Goal: Information Seeking & Learning: Check status

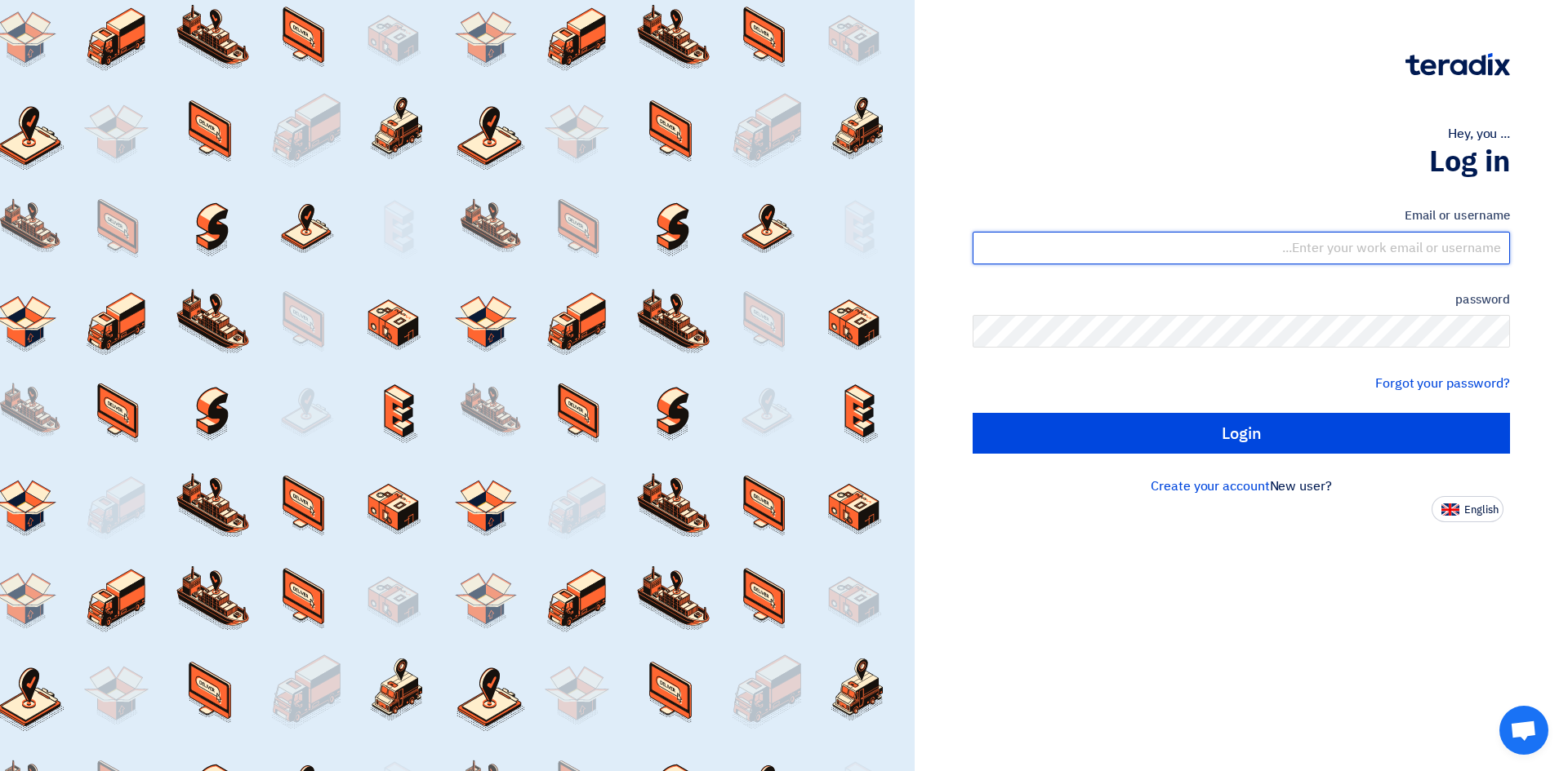
type input "[EMAIL_ADDRESS][PERSON_NAME][DOMAIN_NAME]"
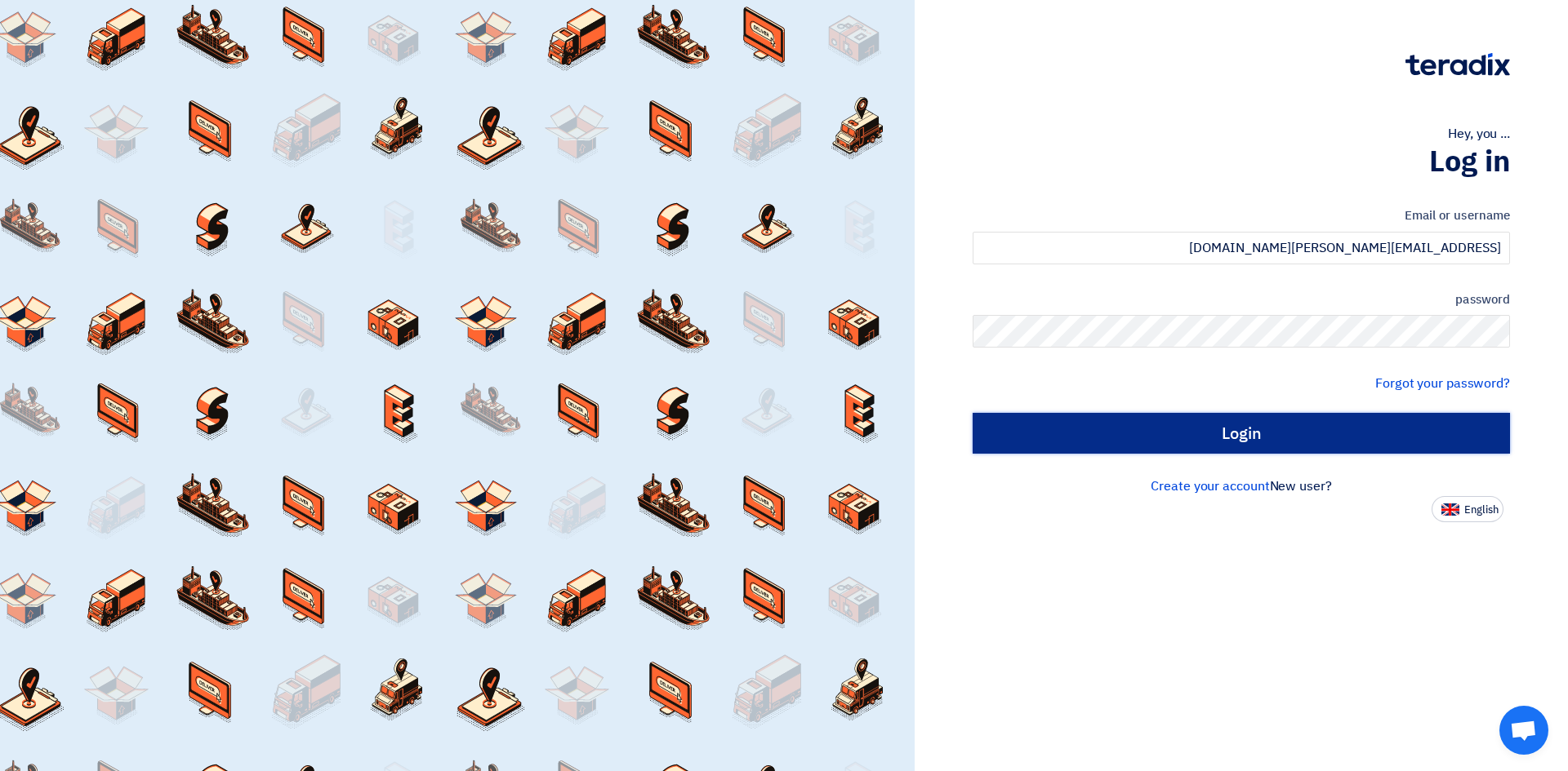
click at [1262, 434] on input "Login" at bounding box center [1241, 434] width 538 height 41
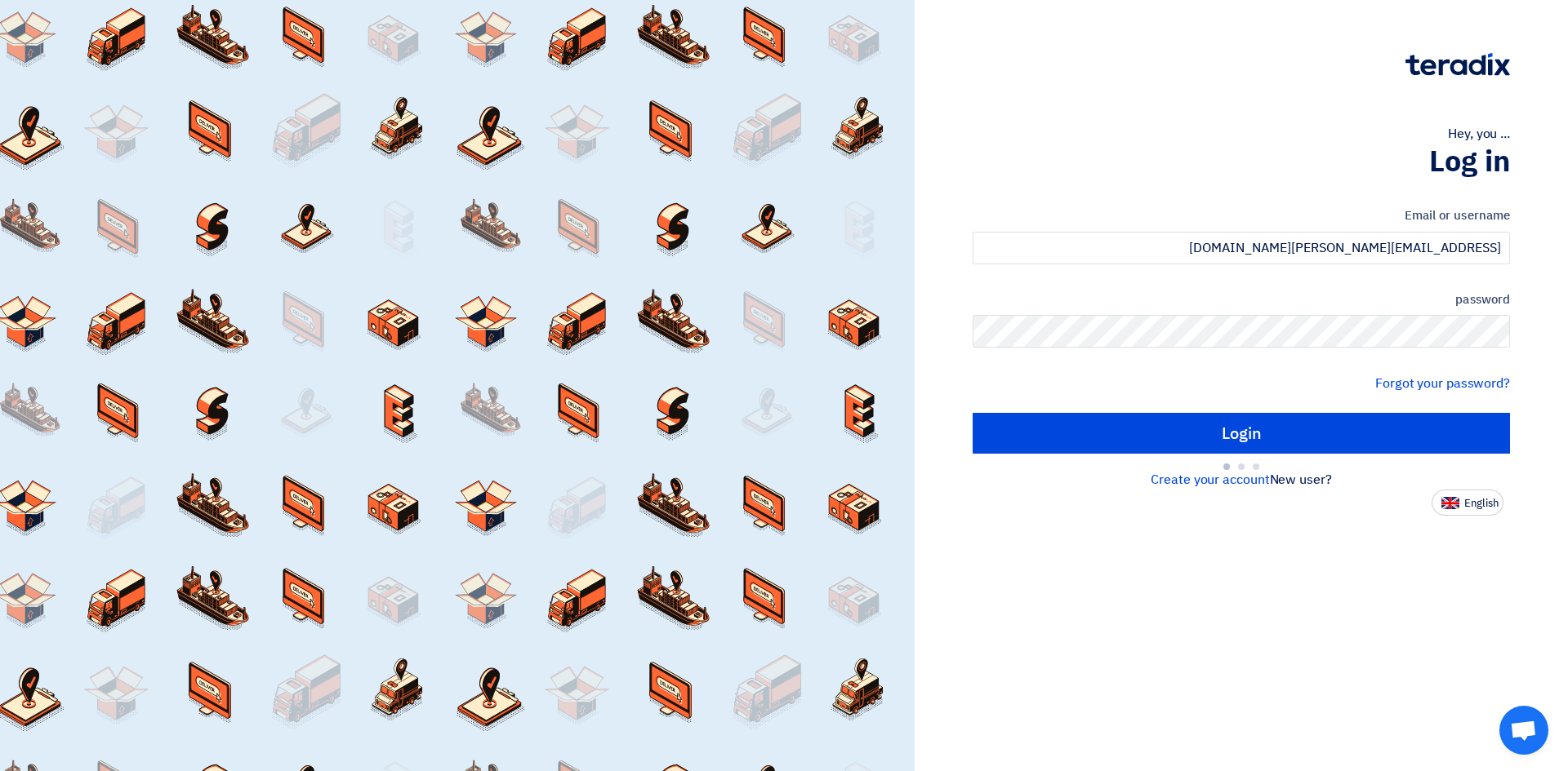
type input "Sign in"
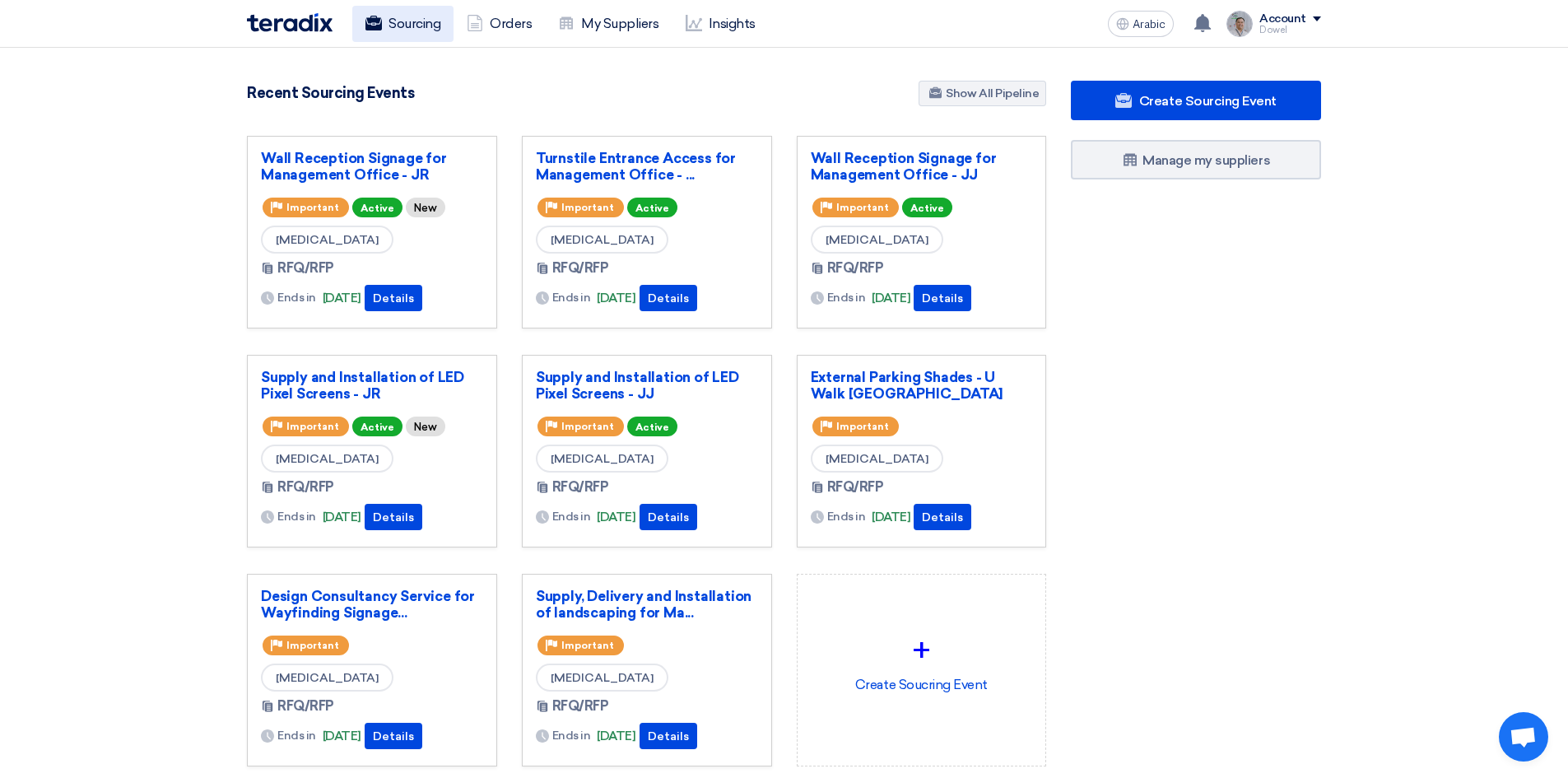
click at [414, 22] on font "Sourcing" at bounding box center [415, 24] width 51 height 16
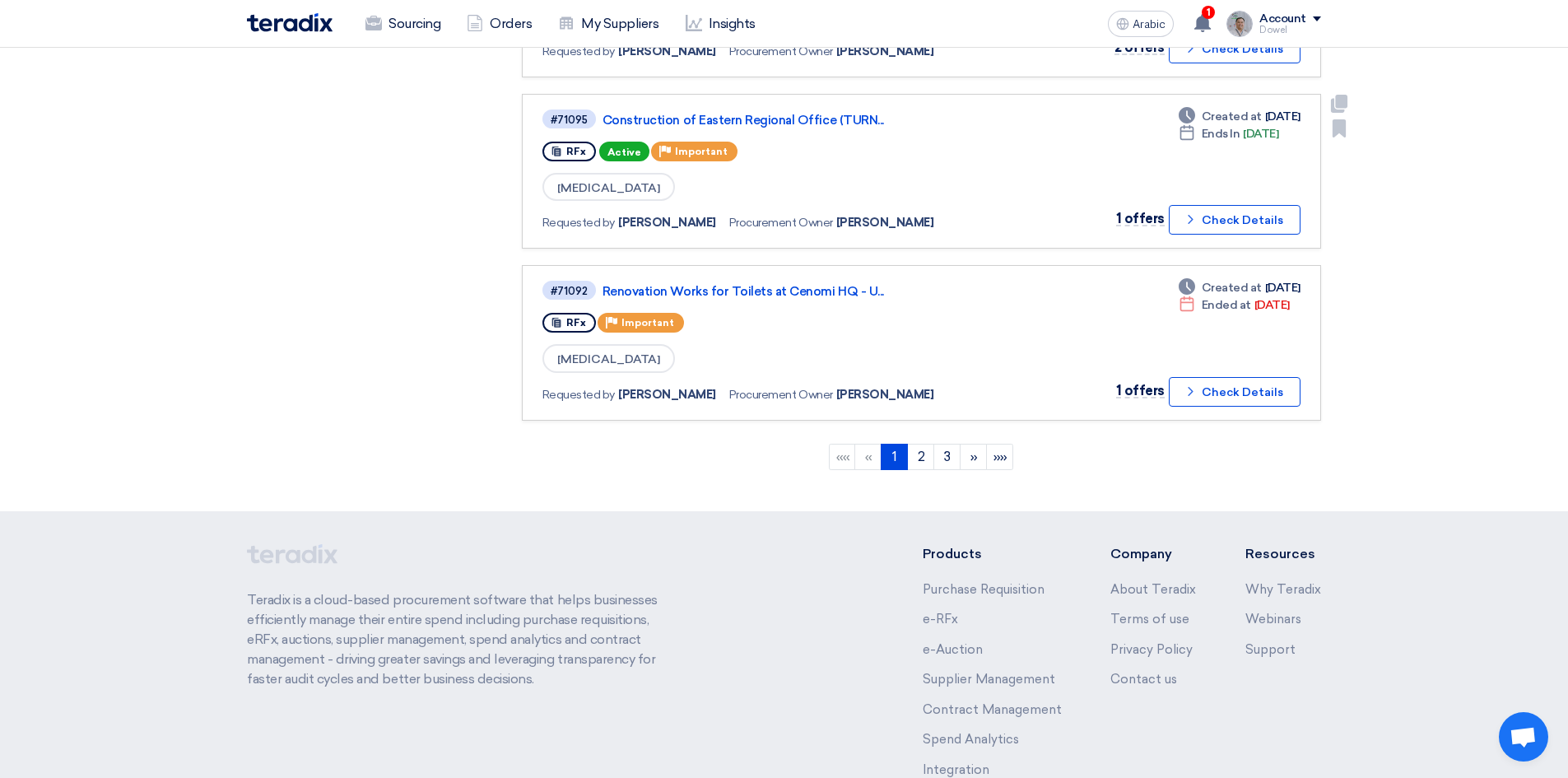
scroll to position [1565, 0]
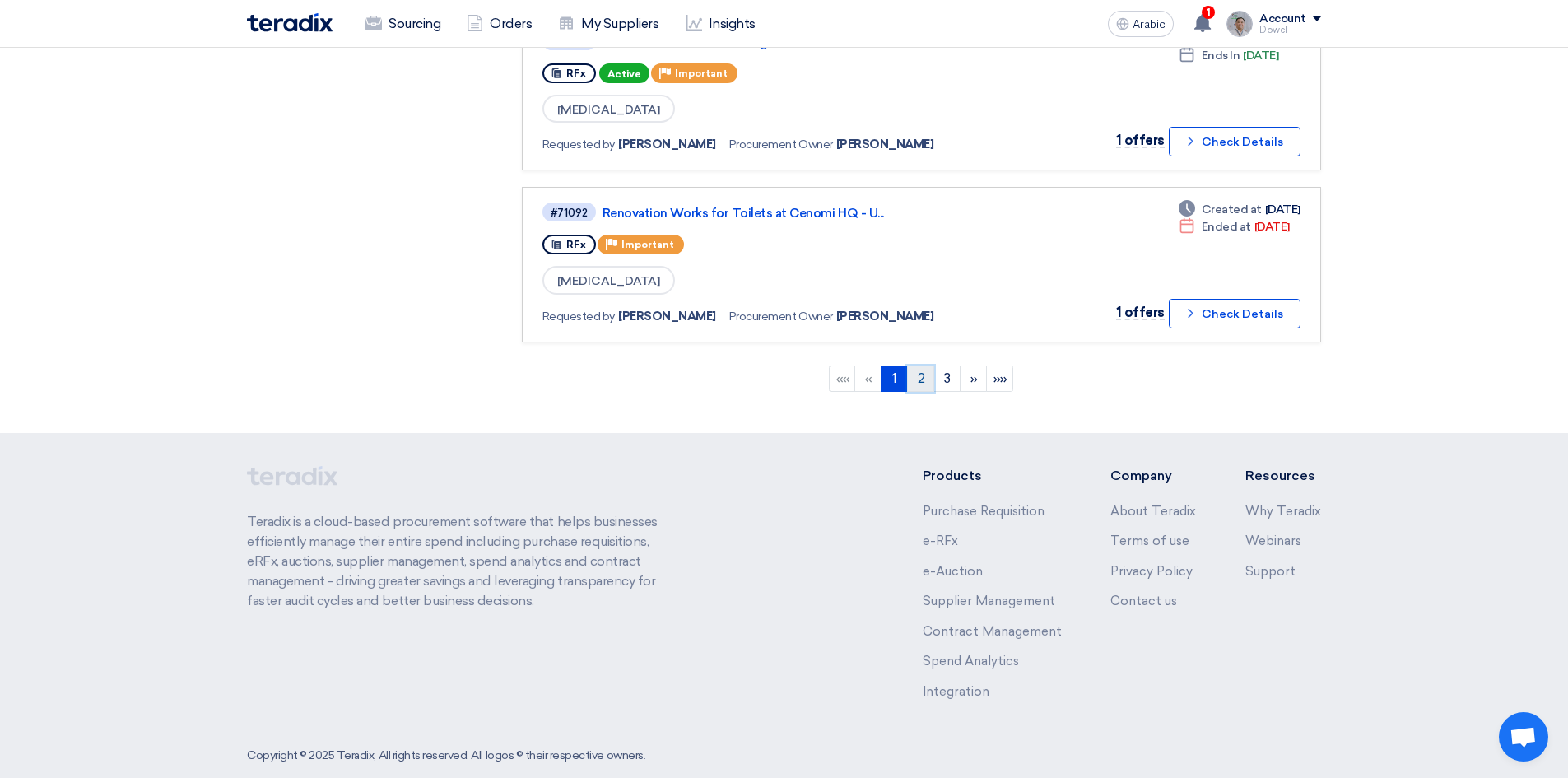
click at [914, 380] on link "2" at bounding box center [920, 378] width 27 height 27
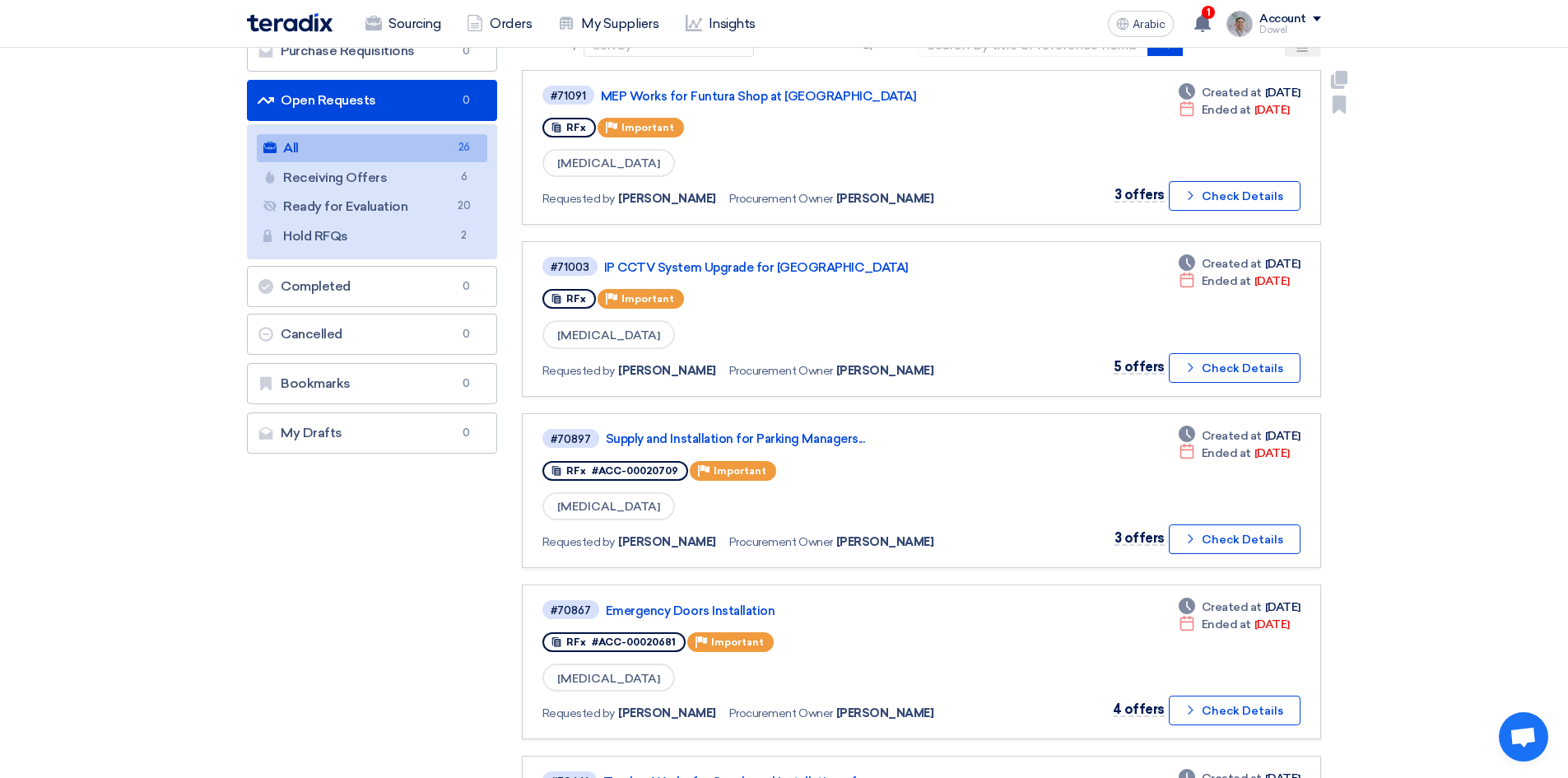
scroll to position [0, 0]
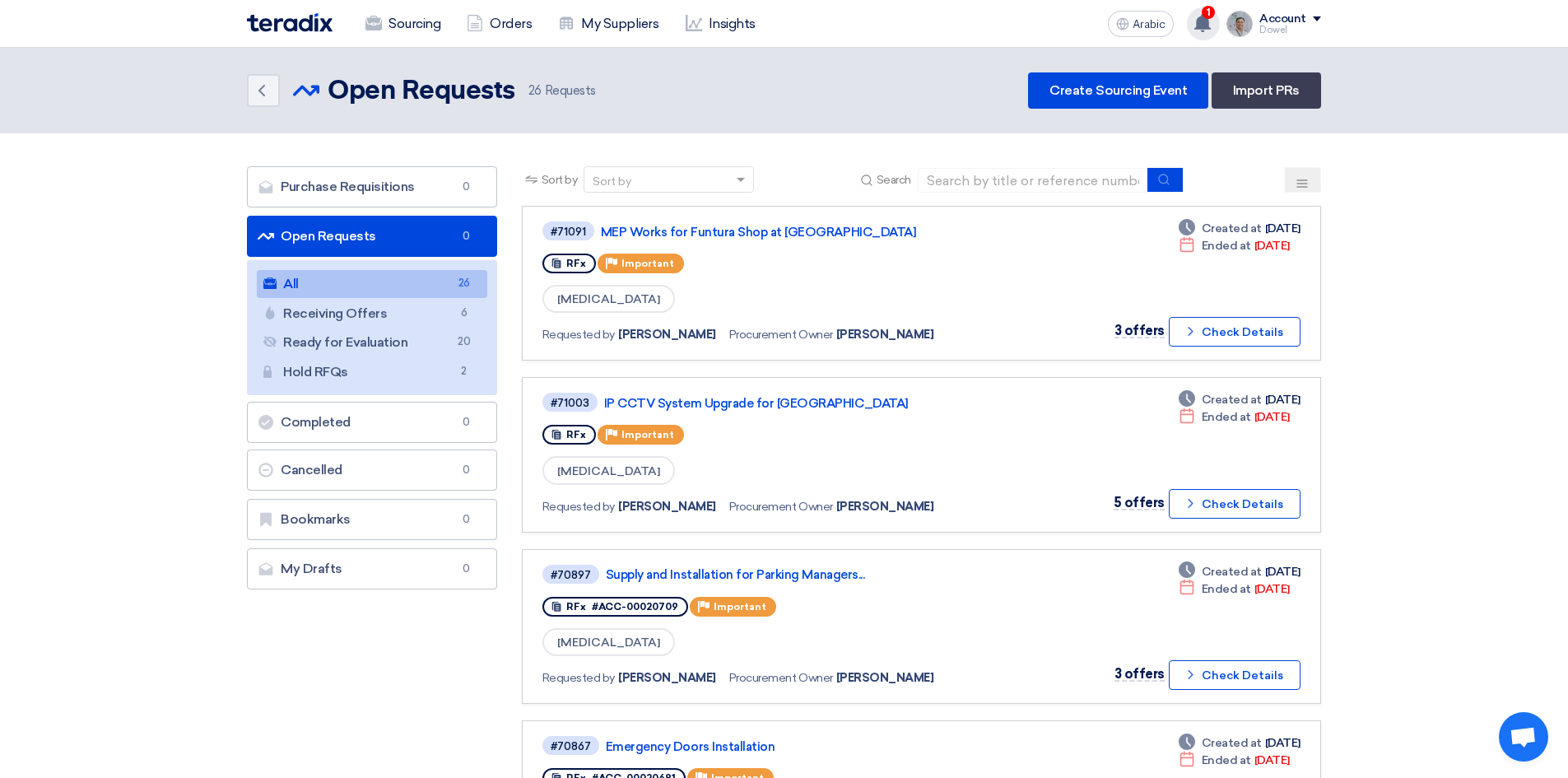
click at [1208, 26] on use at bounding box center [1202, 23] width 17 height 18
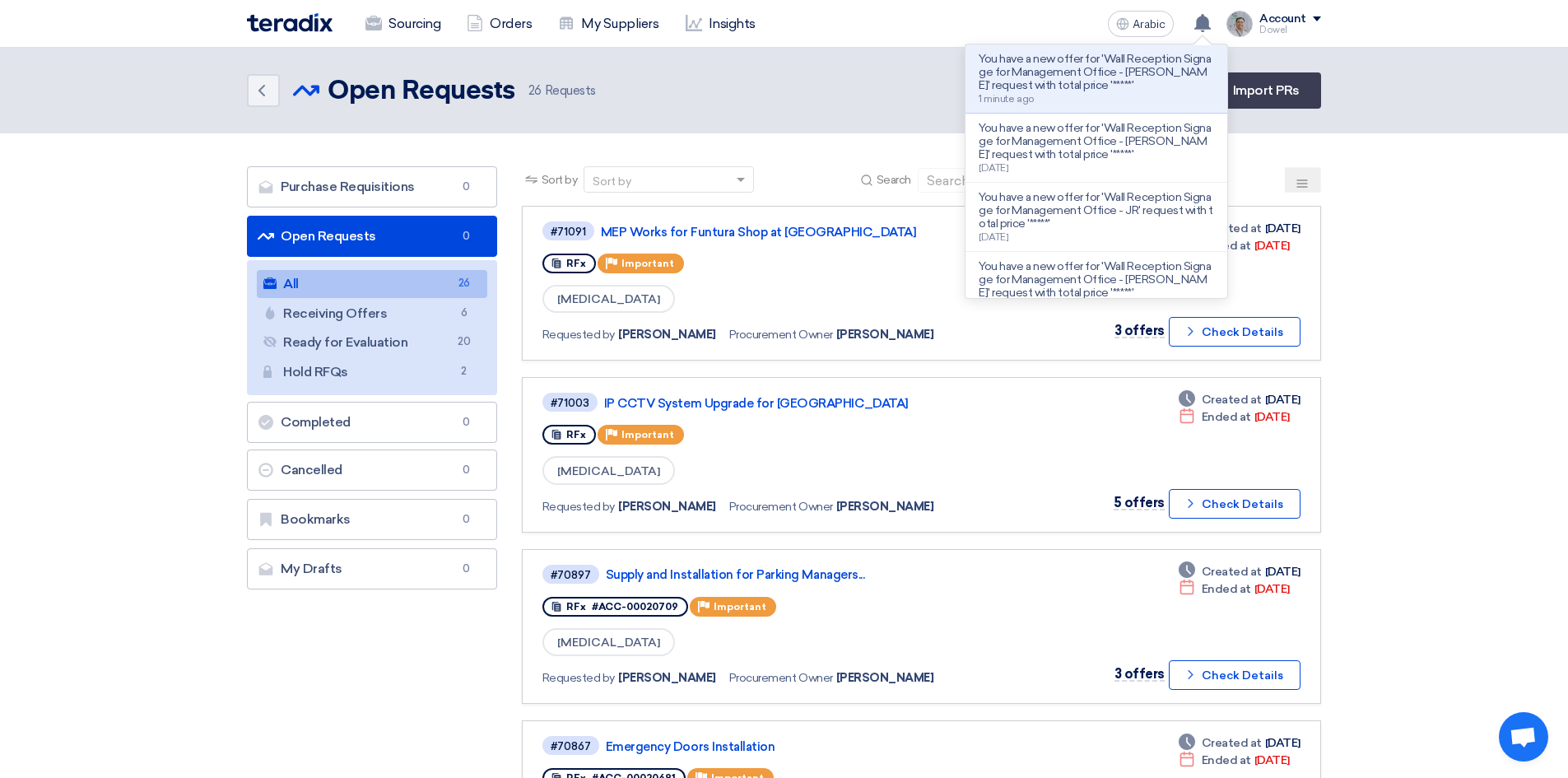
click at [880, 80] on div "Back Open Requests Open Requests 26 Requests Create Sourcing Event Import PRs" at bounding box center [784, 90] width 1074 height 37
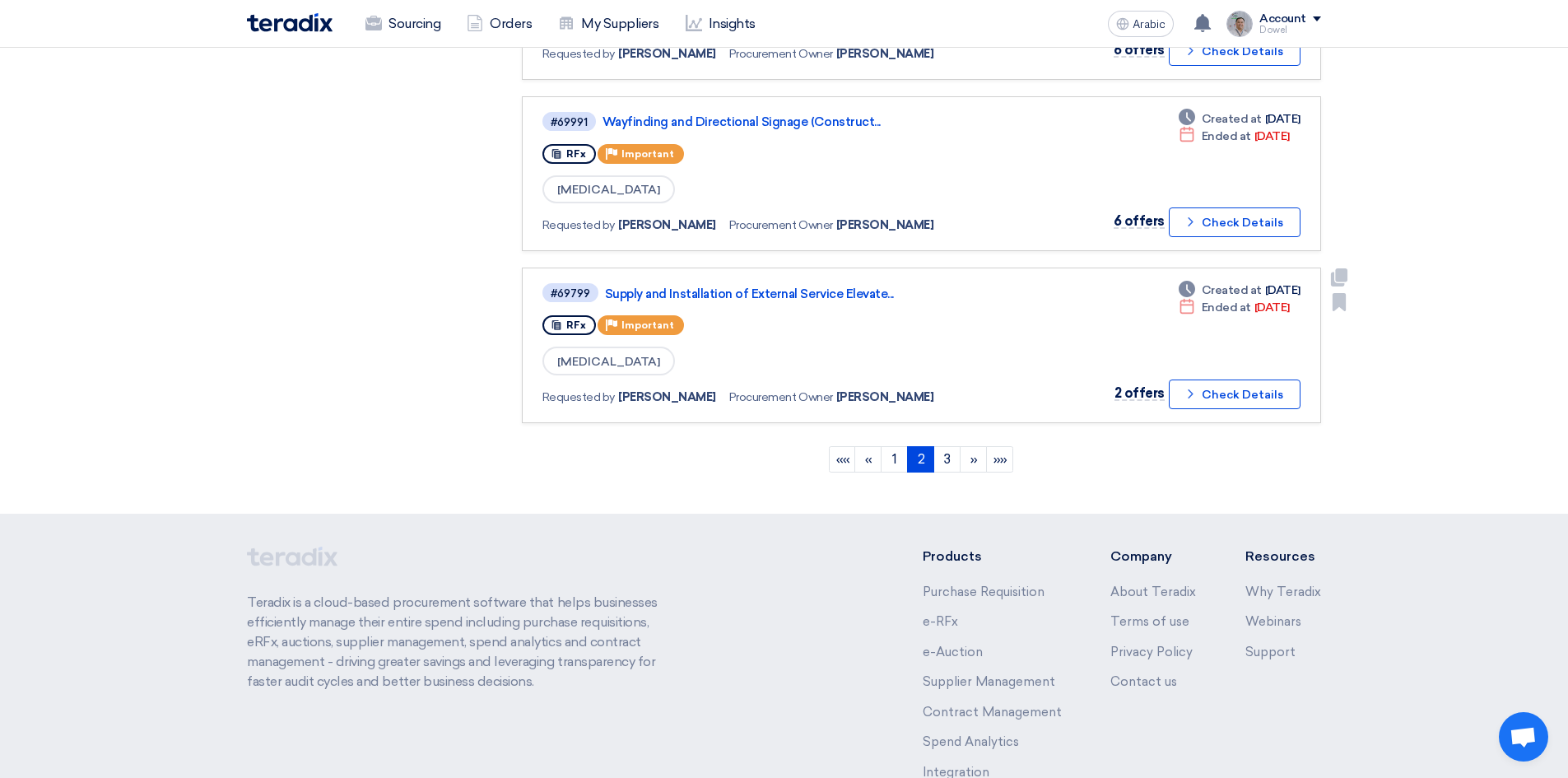
scroll to position [1591, 0]
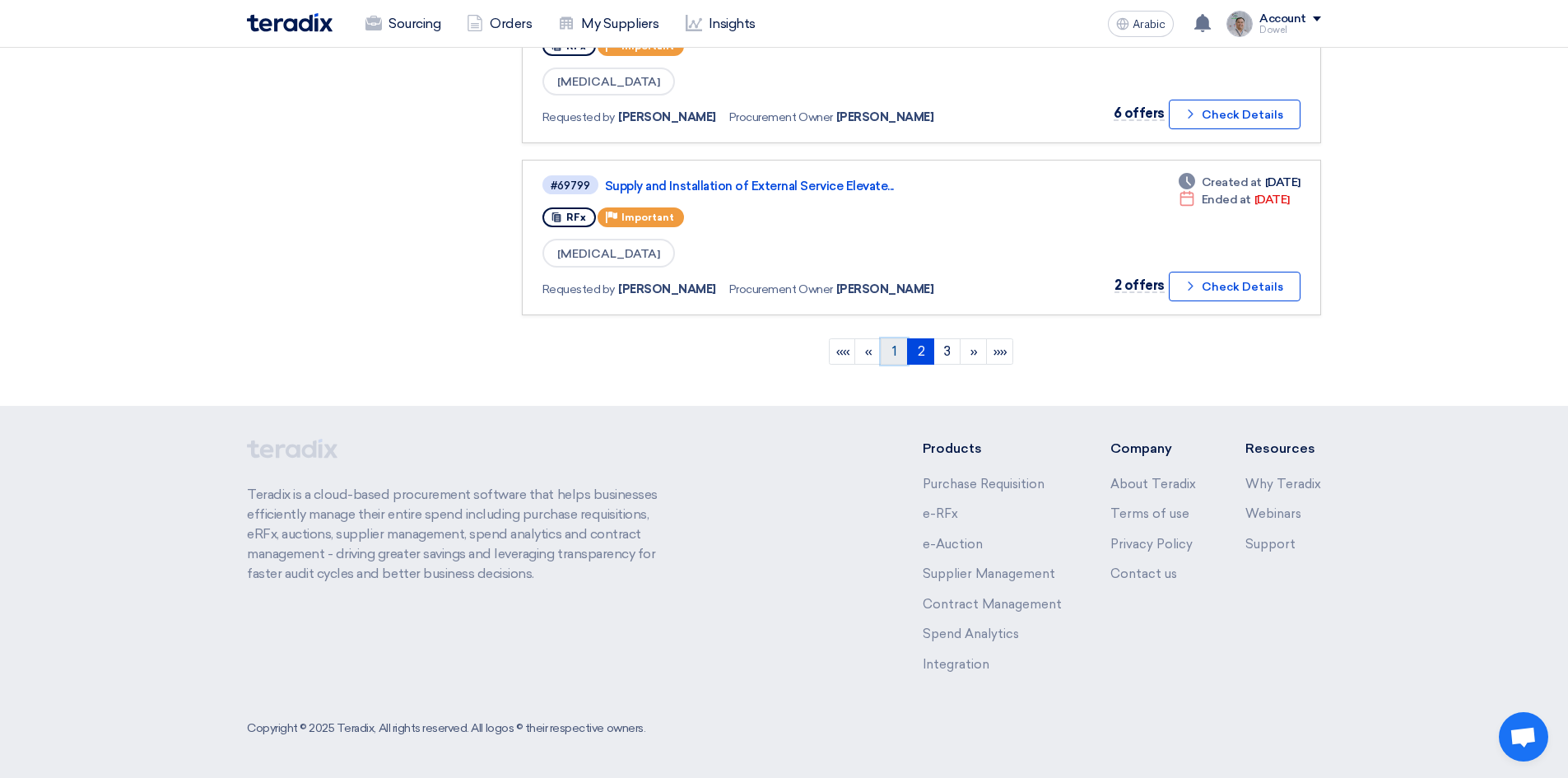
click at [887, 355] on link "1" at bounding box center [893, 351] width 27 height 27
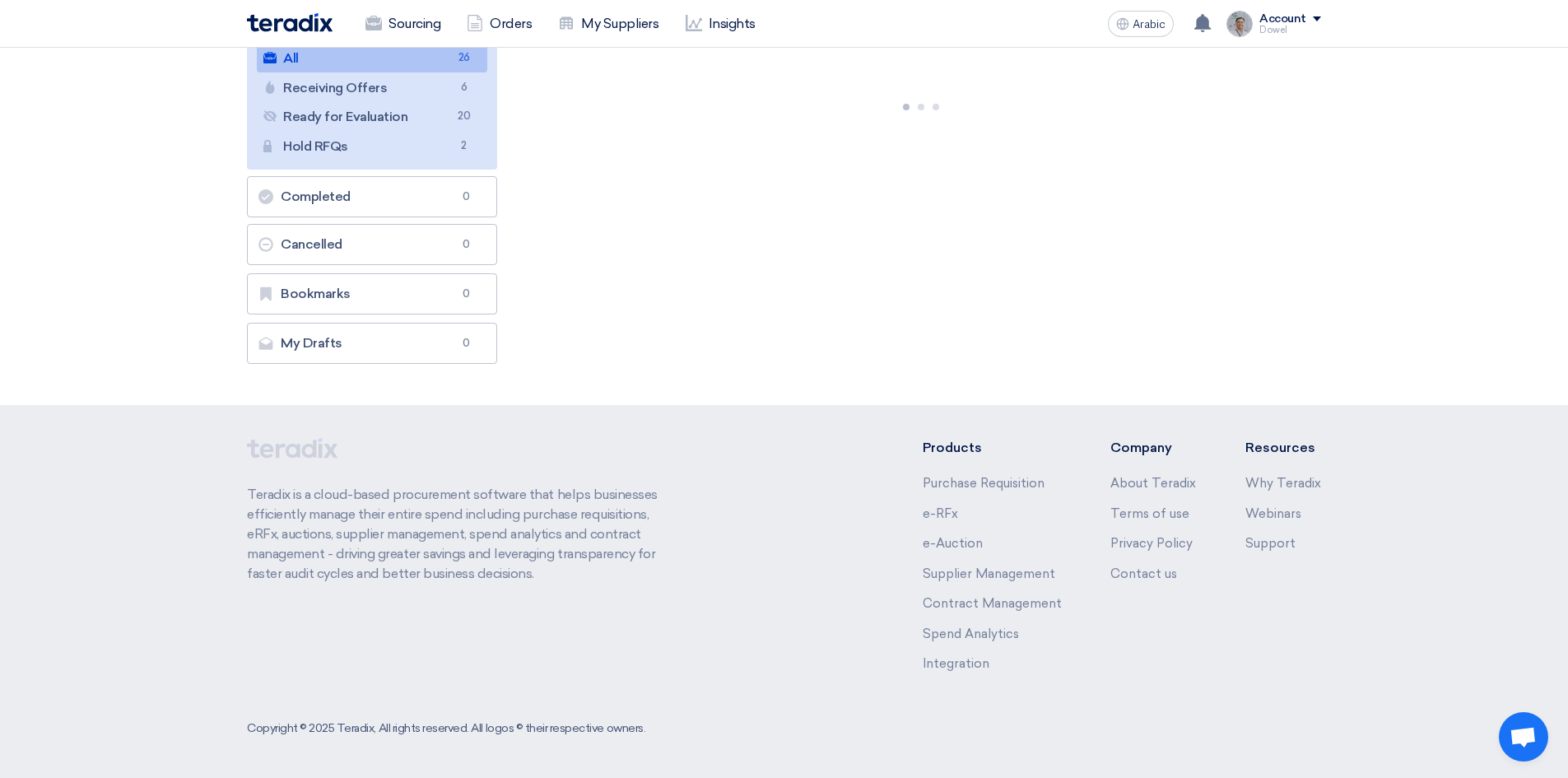
scroll to position [0, 0]
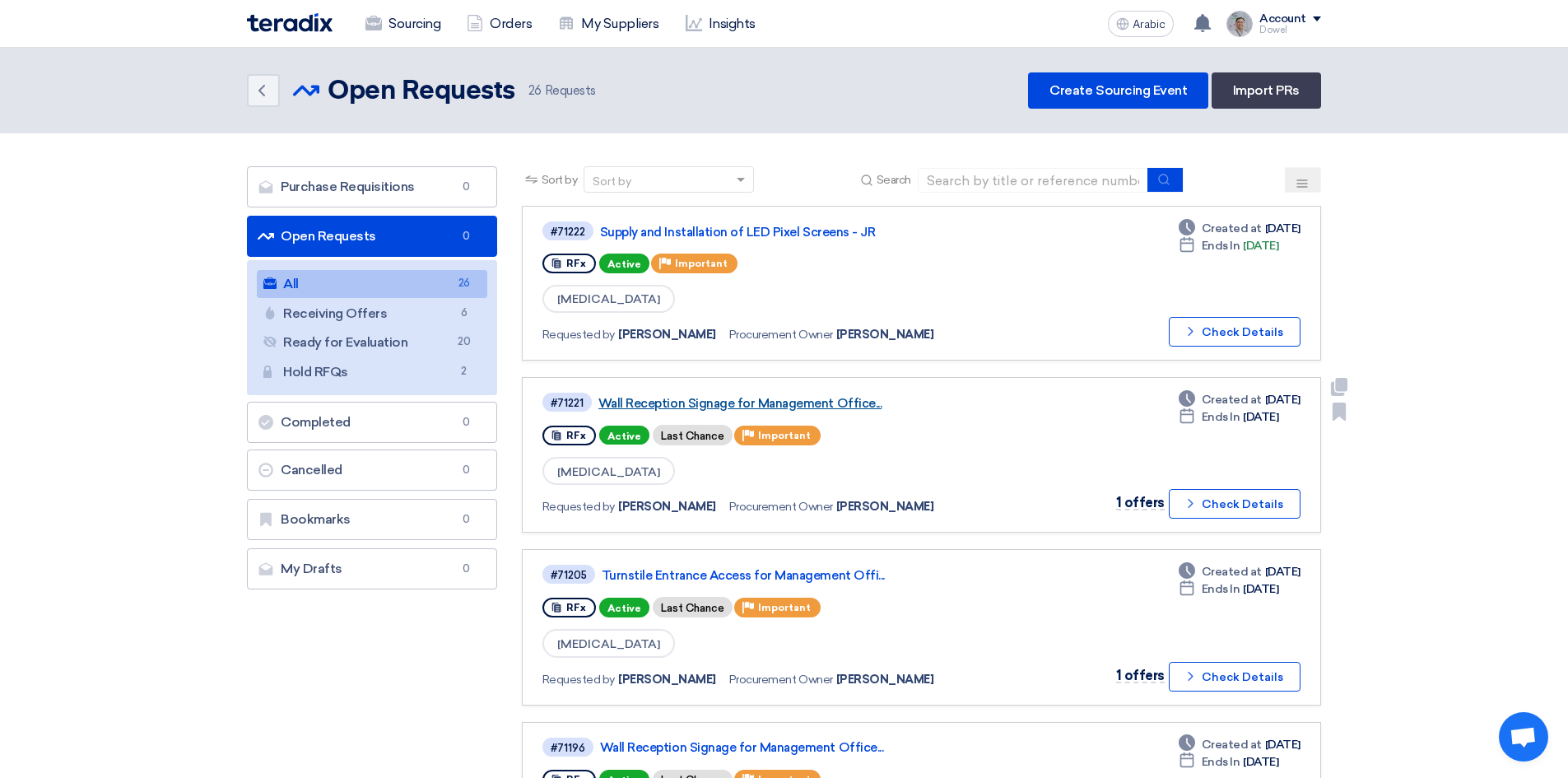
click at [718, 407] on font "Wall Reception Signage for Management Office..." at bounding box center [740, 403] width 283 height 15
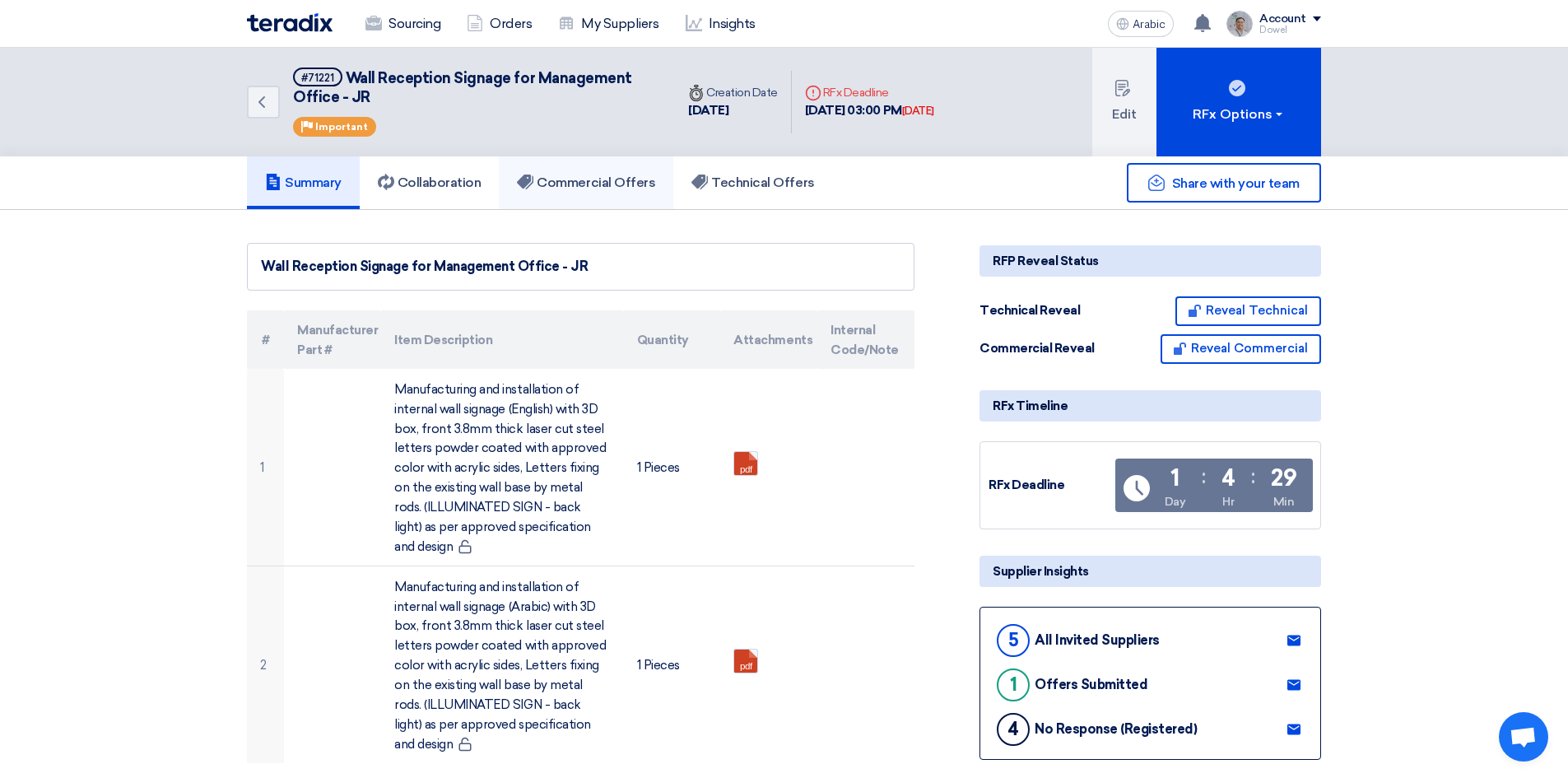
click at [596, 189] on font "Commercial Offers" at bounding box center [597, 182] width 119 height 16
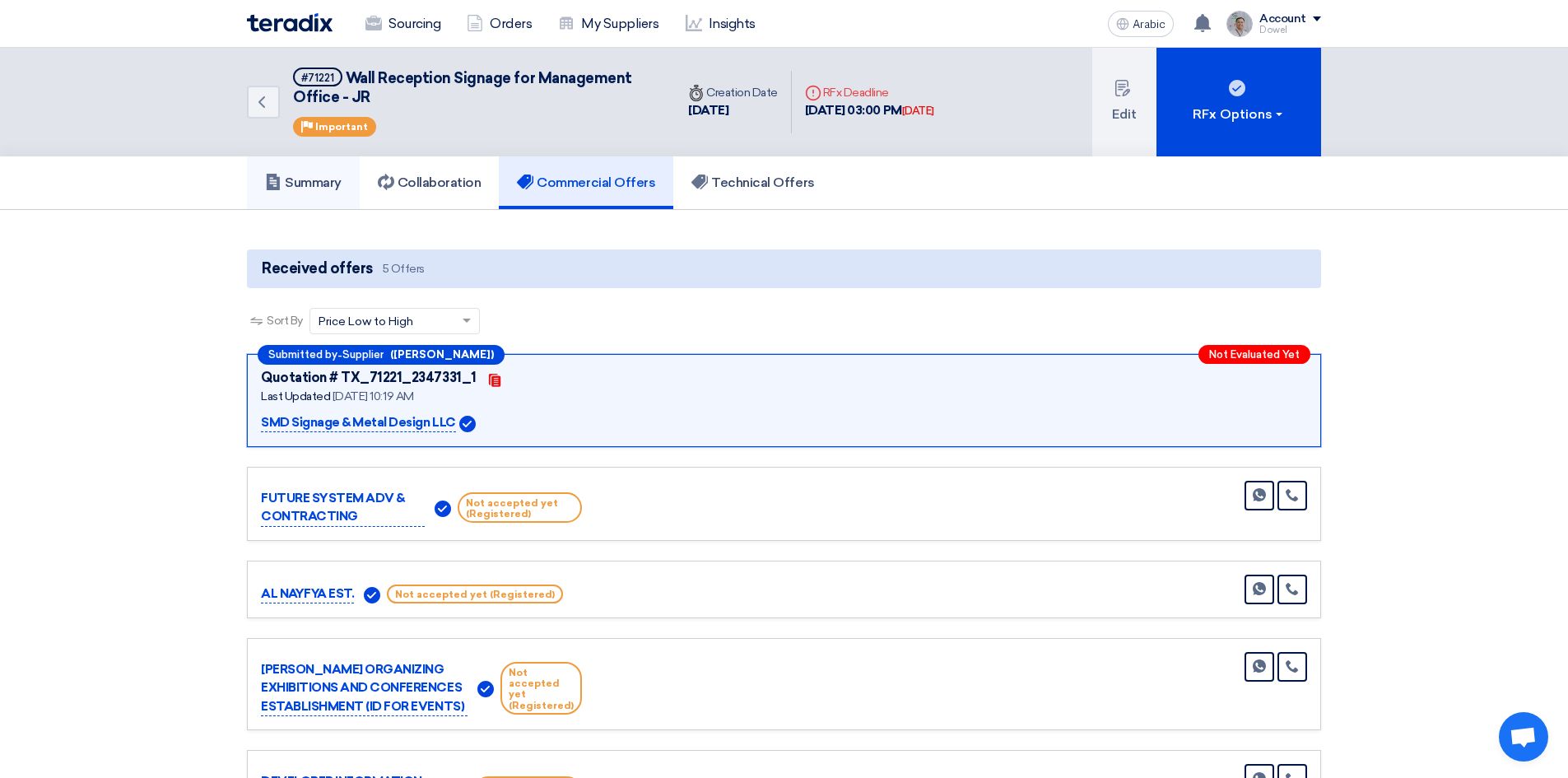
click at [306, 190] on h5 "Summary" at bounding box center [303, 182] width 76 height 17
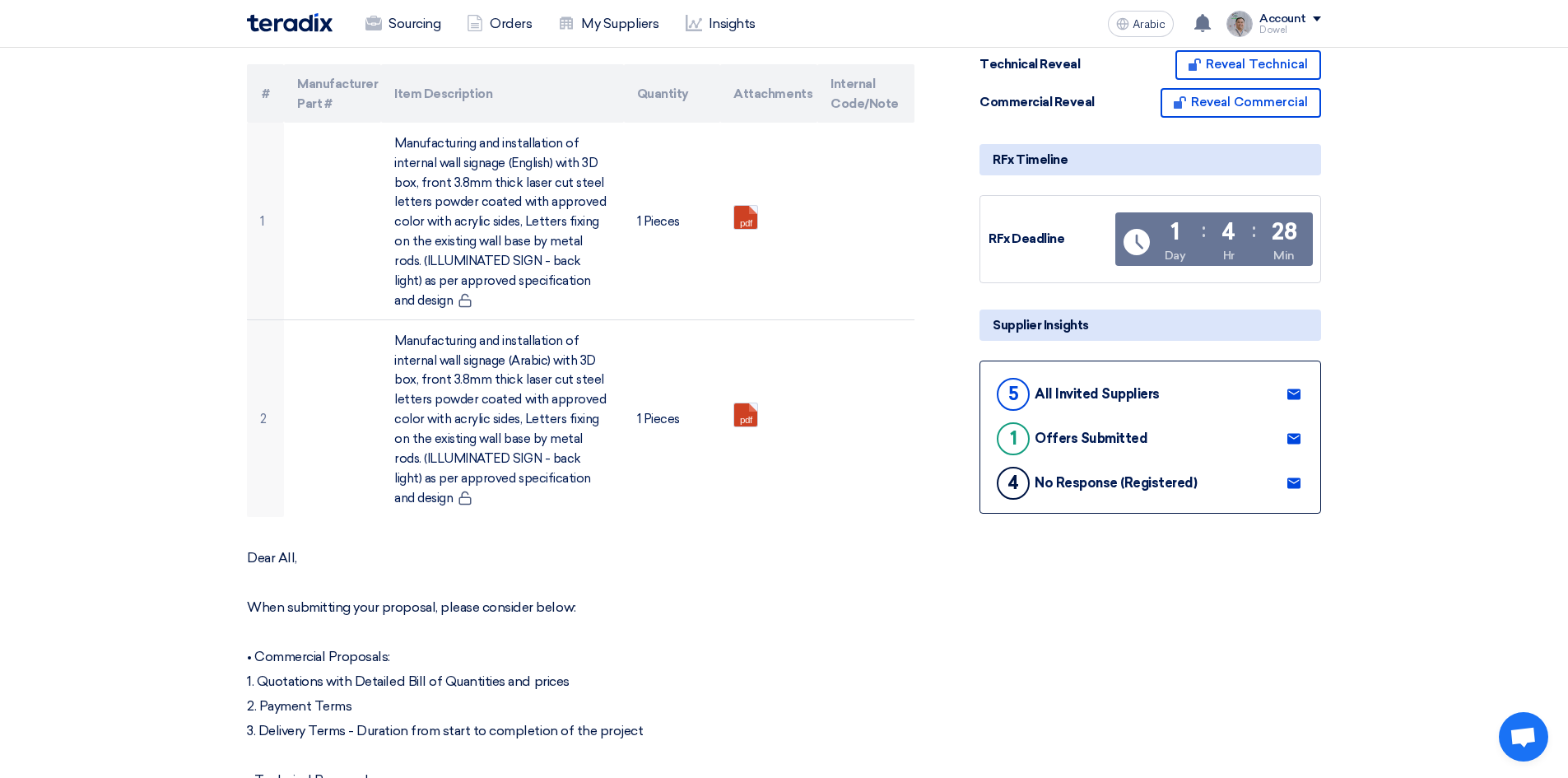
scroll to position [247, 0]
click at [1290, 483] on use at bounding box center [1293, 482] width 13 height 11
click at [395, 21] on font "Sourcing" at bounding box center [415, 24] width 51 height 16
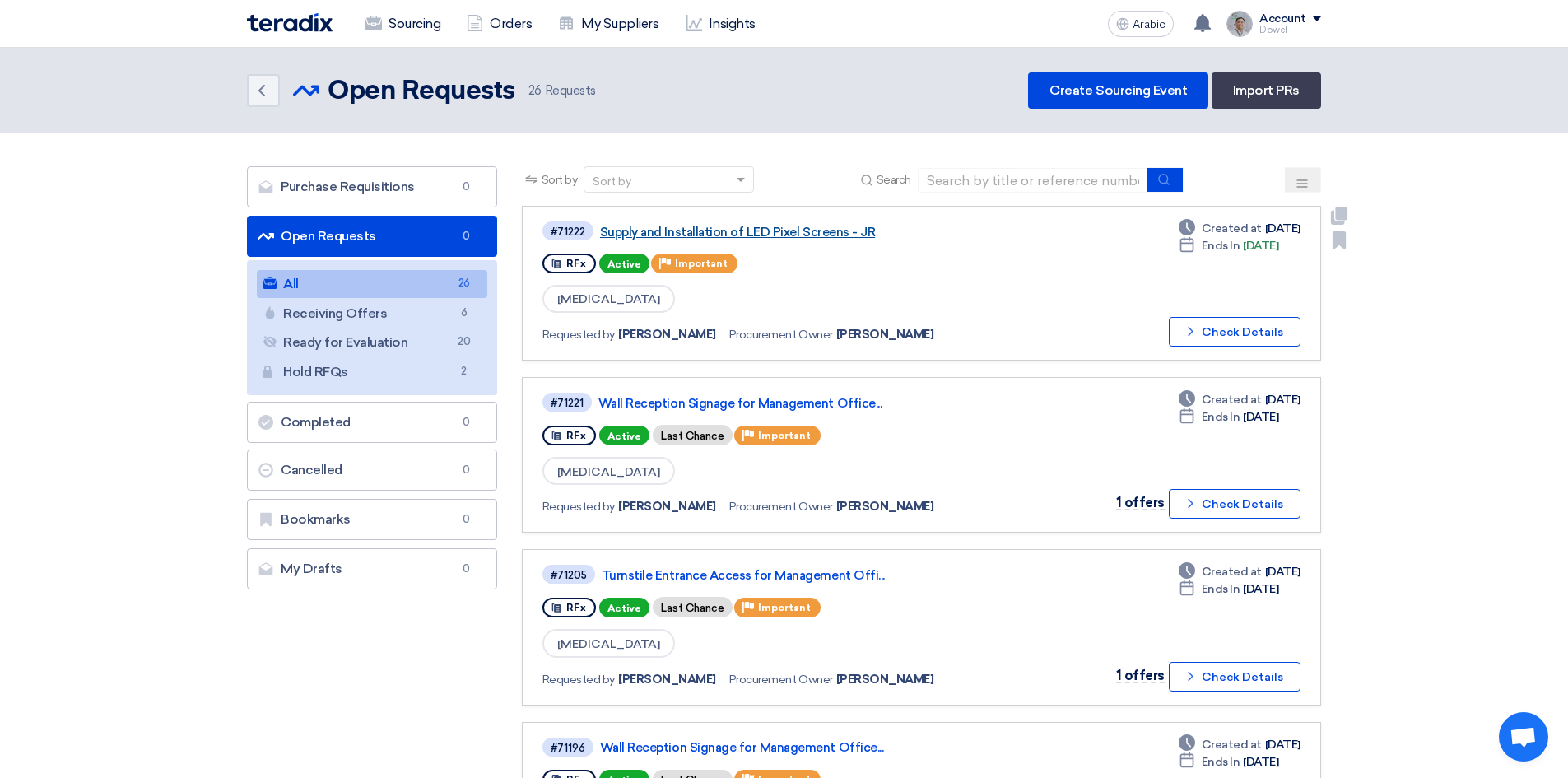
click at [749, 231] on font "Supply and Installation of LED Pixel Screens - JR" at bounding box center [738, 232] width 275 height 15
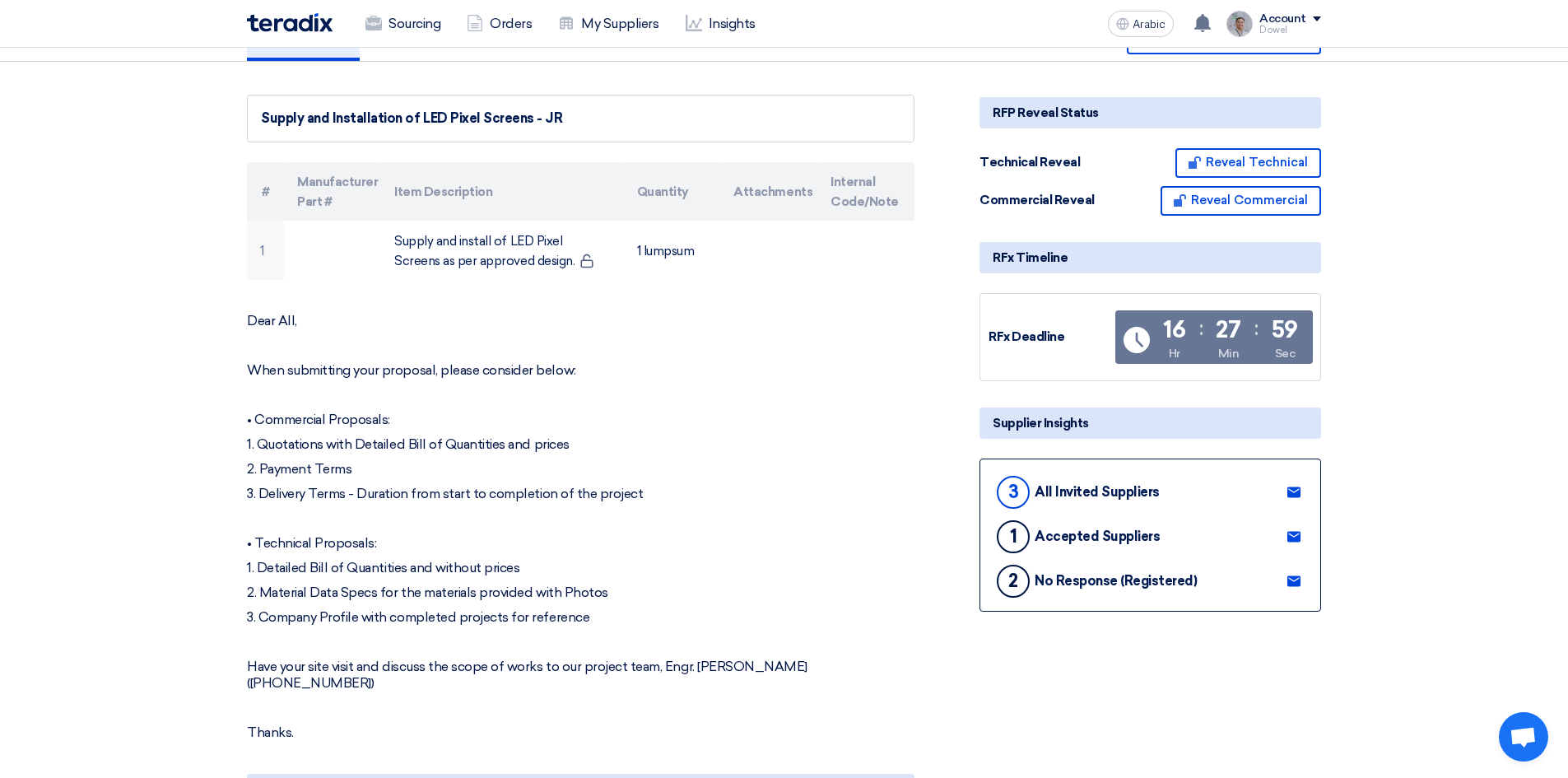
scroll to position [330, 0]
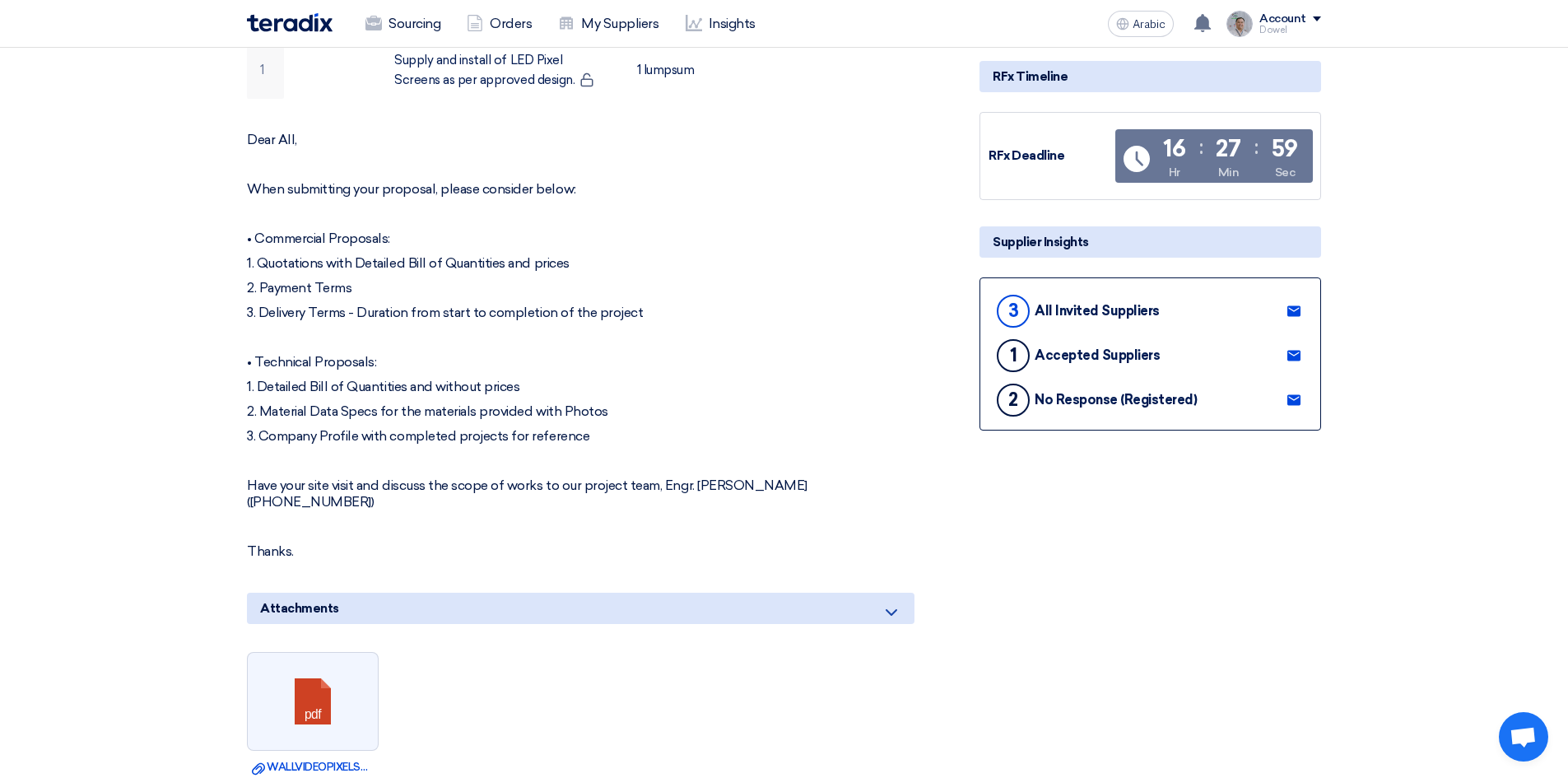
click at [1288, 311] on use at bounding box center [1293, 311] width 13 height 11
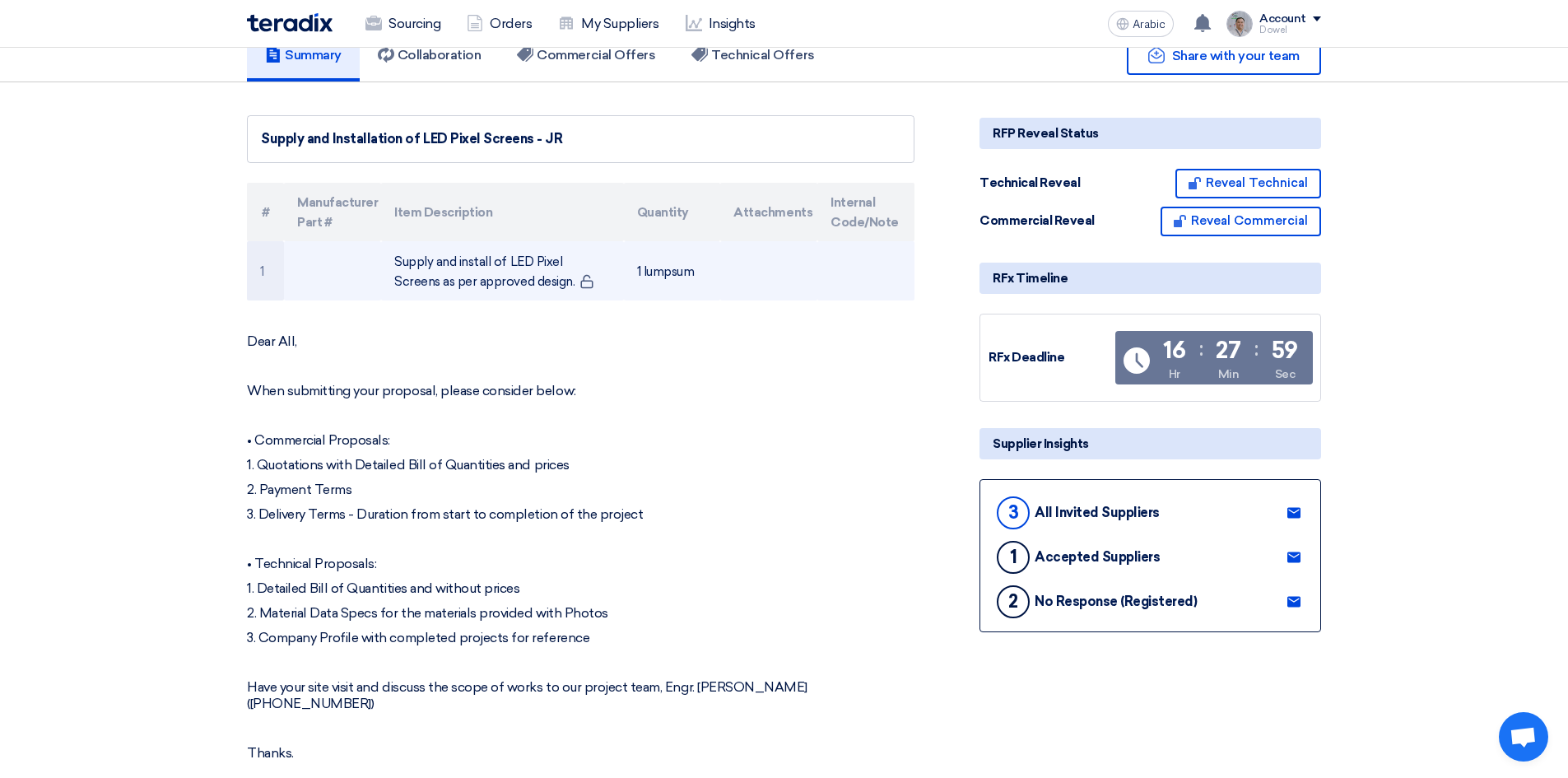
scroll to position [0, 0]
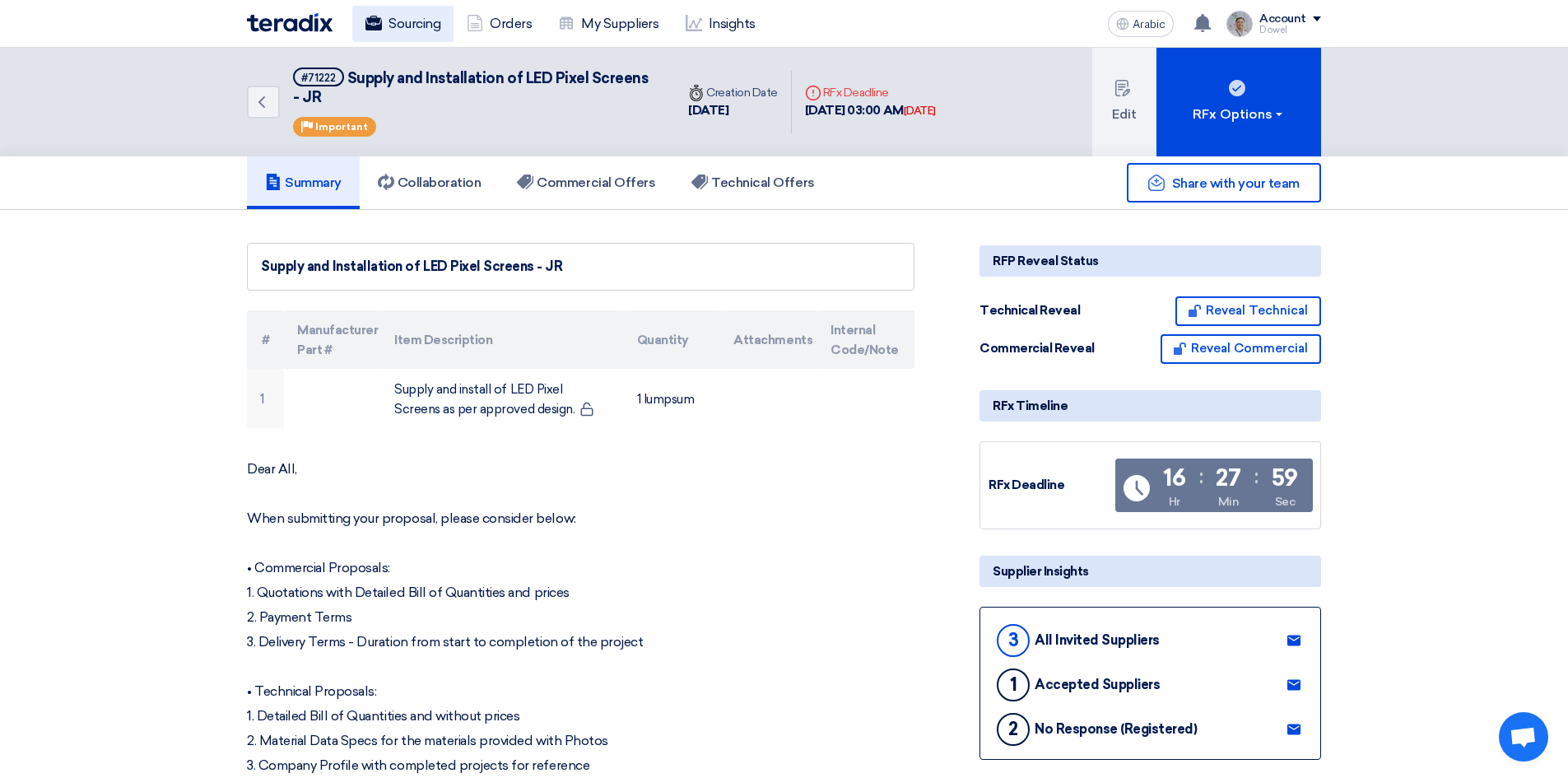
click at [398, 26] on font "Sourcing" at bounding box center [415, 24] width 51 height 16
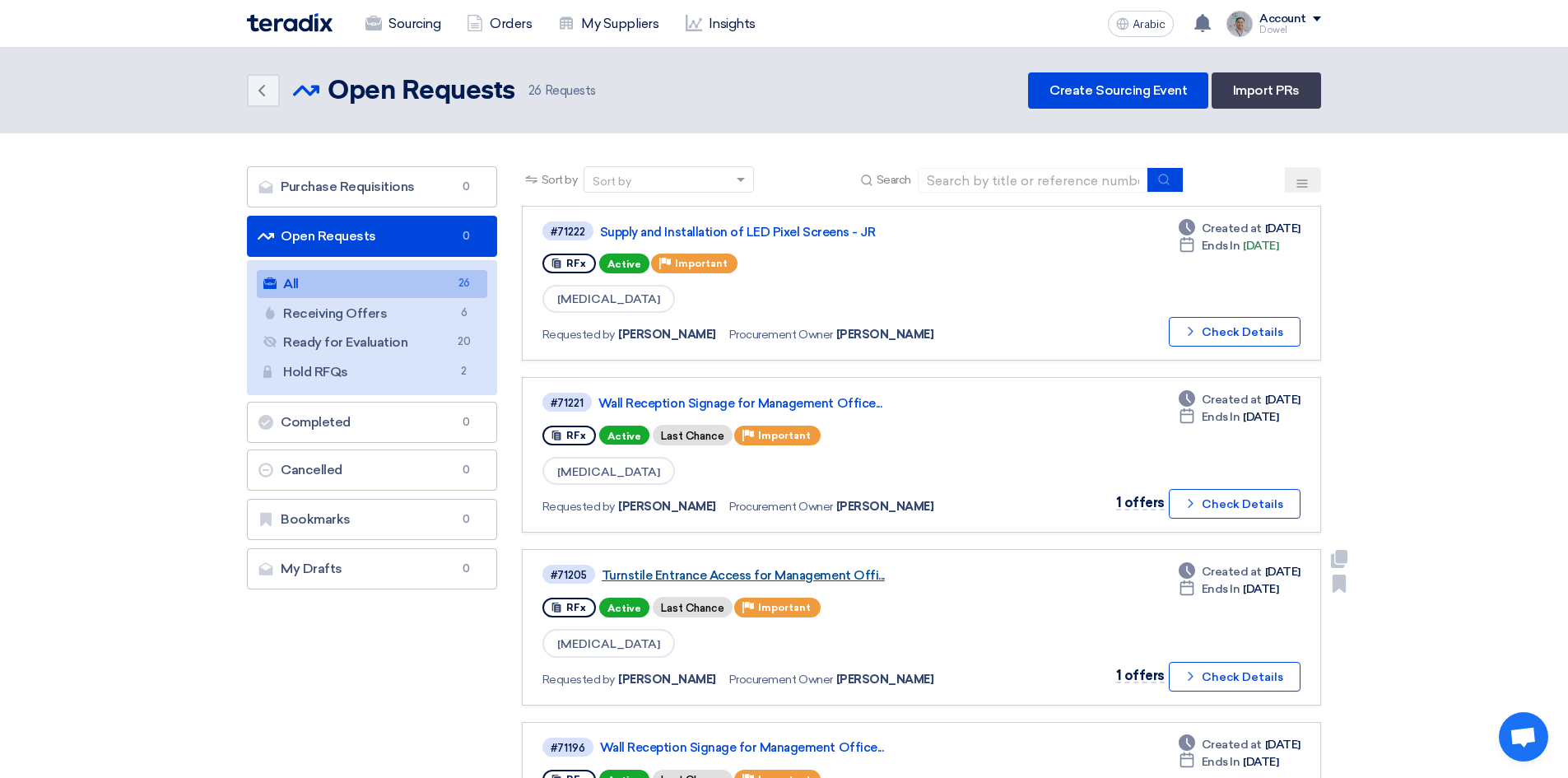
click at [811, 576] on font "Turnstile Entrance Access for Management Offi..." at bounding box center [743, 575] width 283 height 15
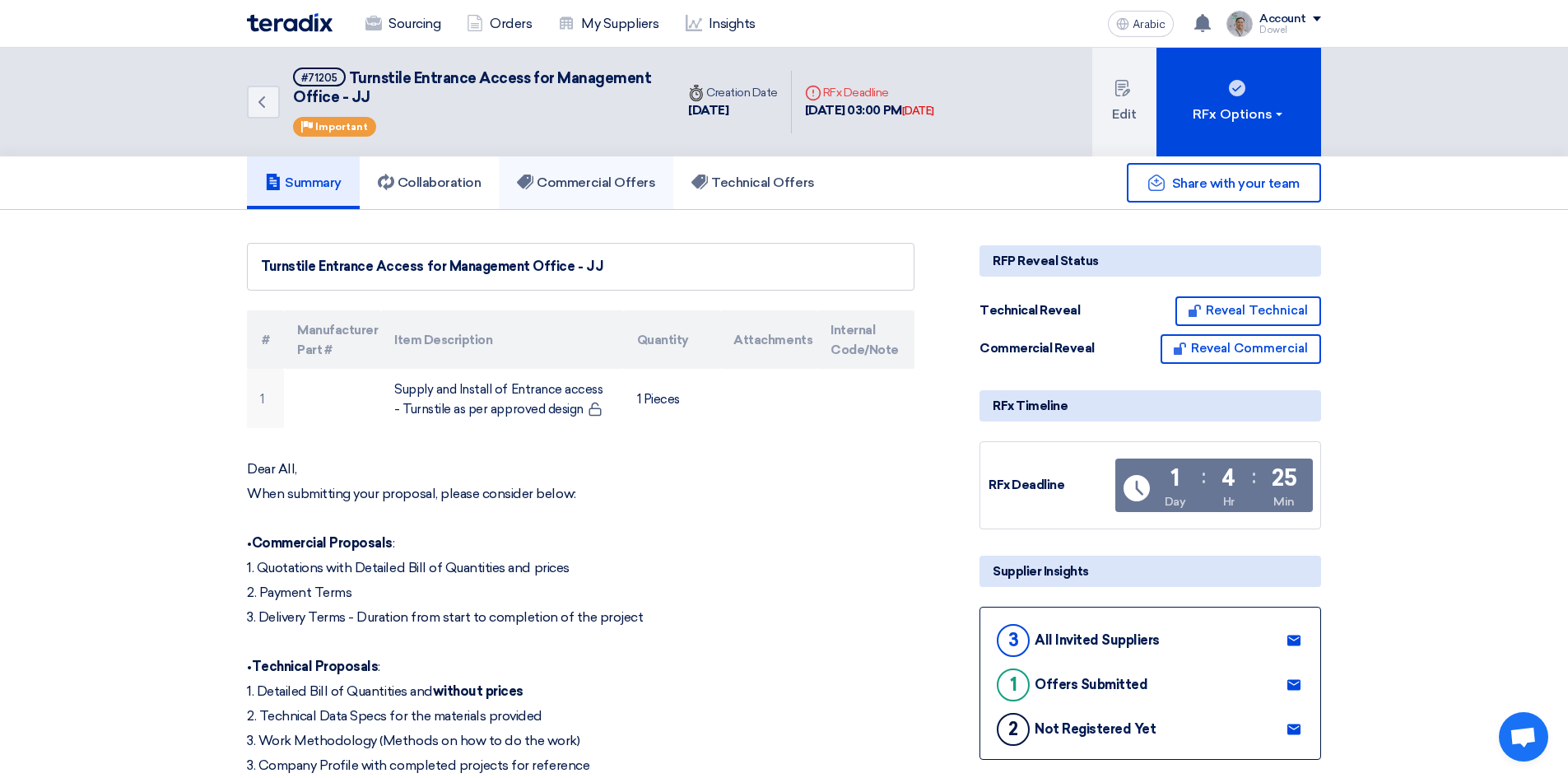
click at [598, 178] on font "Commercial Offers" at bounding box center [597, 182] width 119 height 16
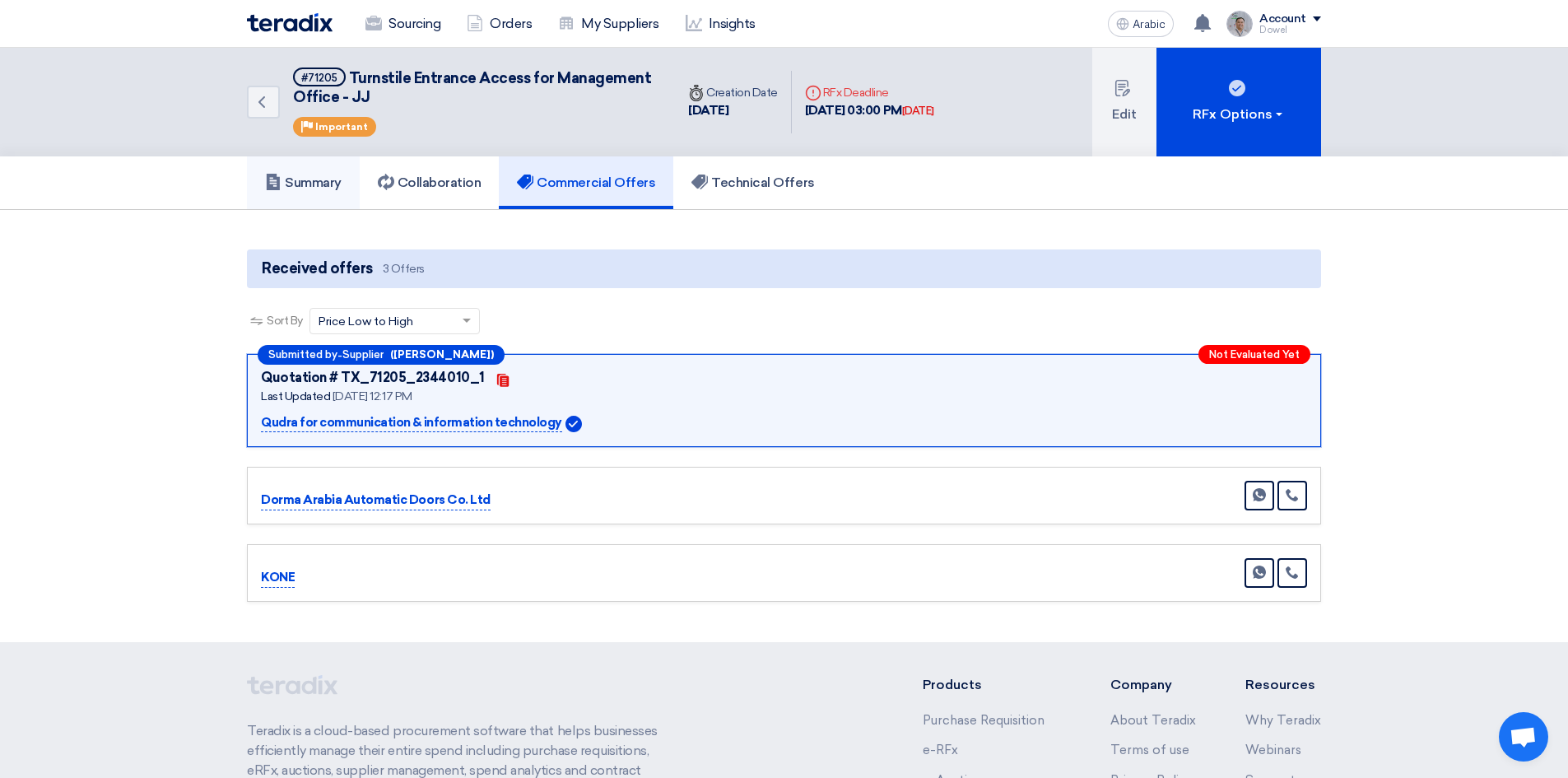
click at [309, 186] on font "Summary" at bounding box center [313, 182] width 56 height 16
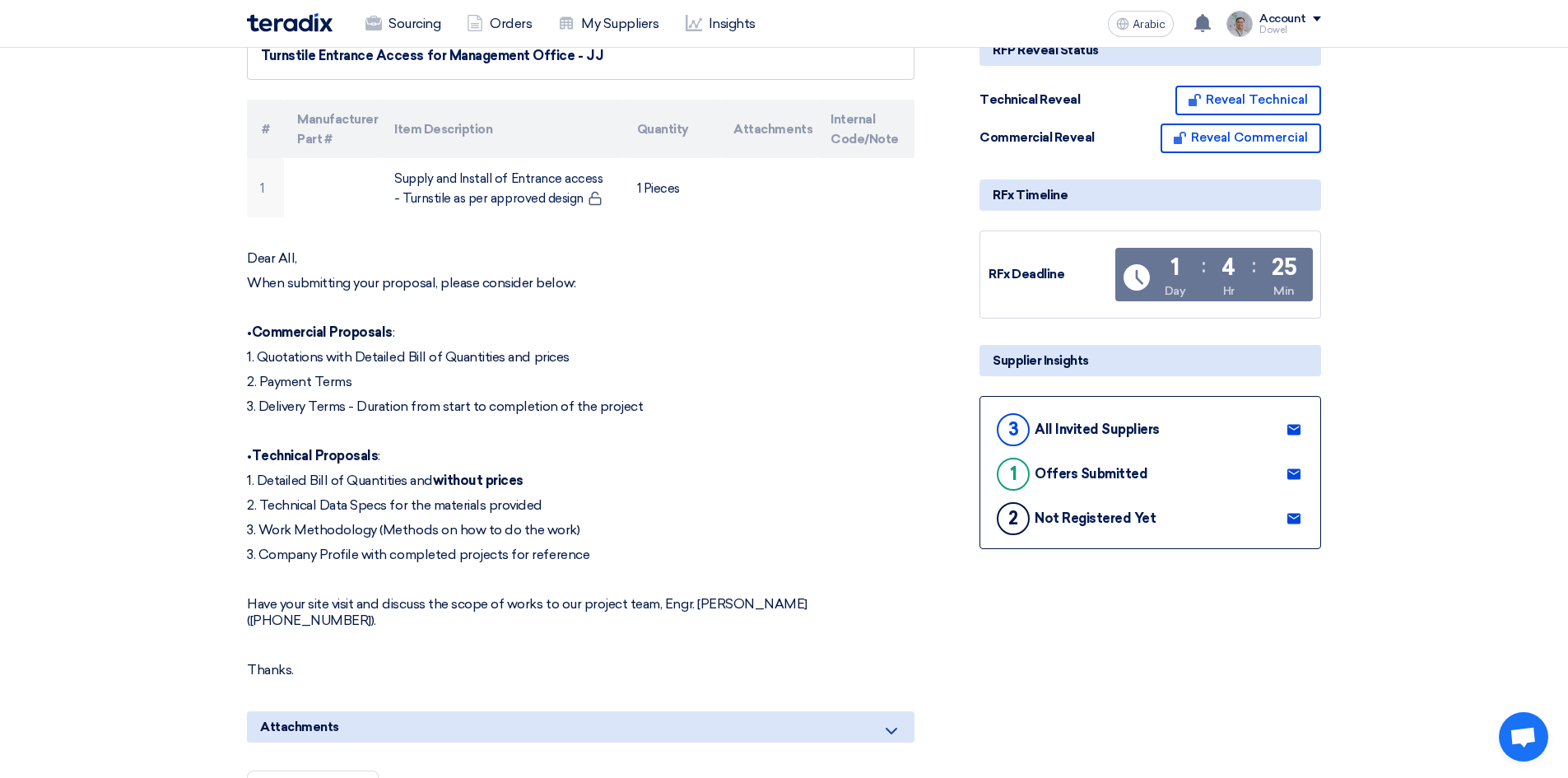
scroll to position [247, 0]
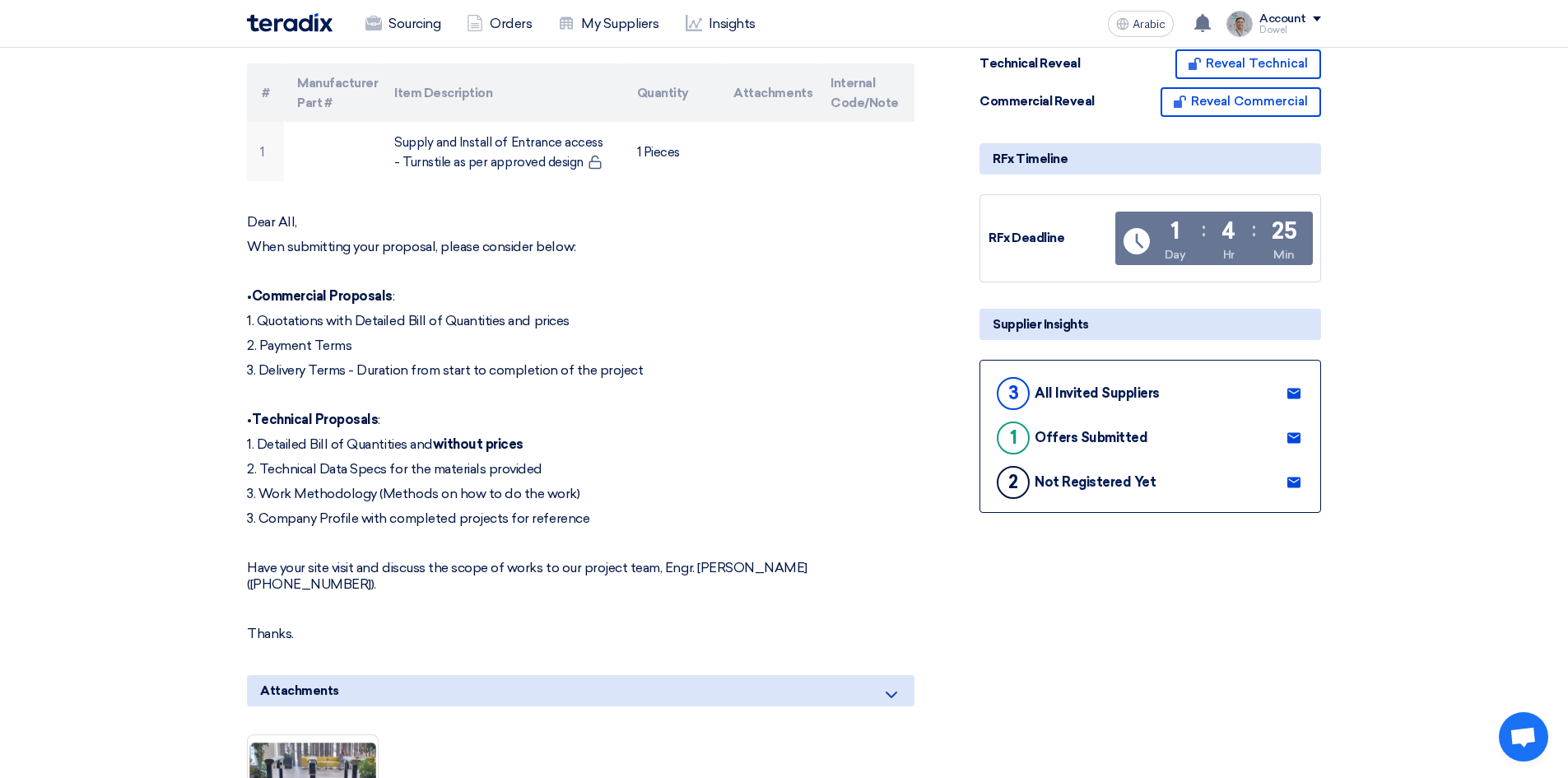
click at [1292, 479] on use at bounding box center [1293, 482] width 13 height 11
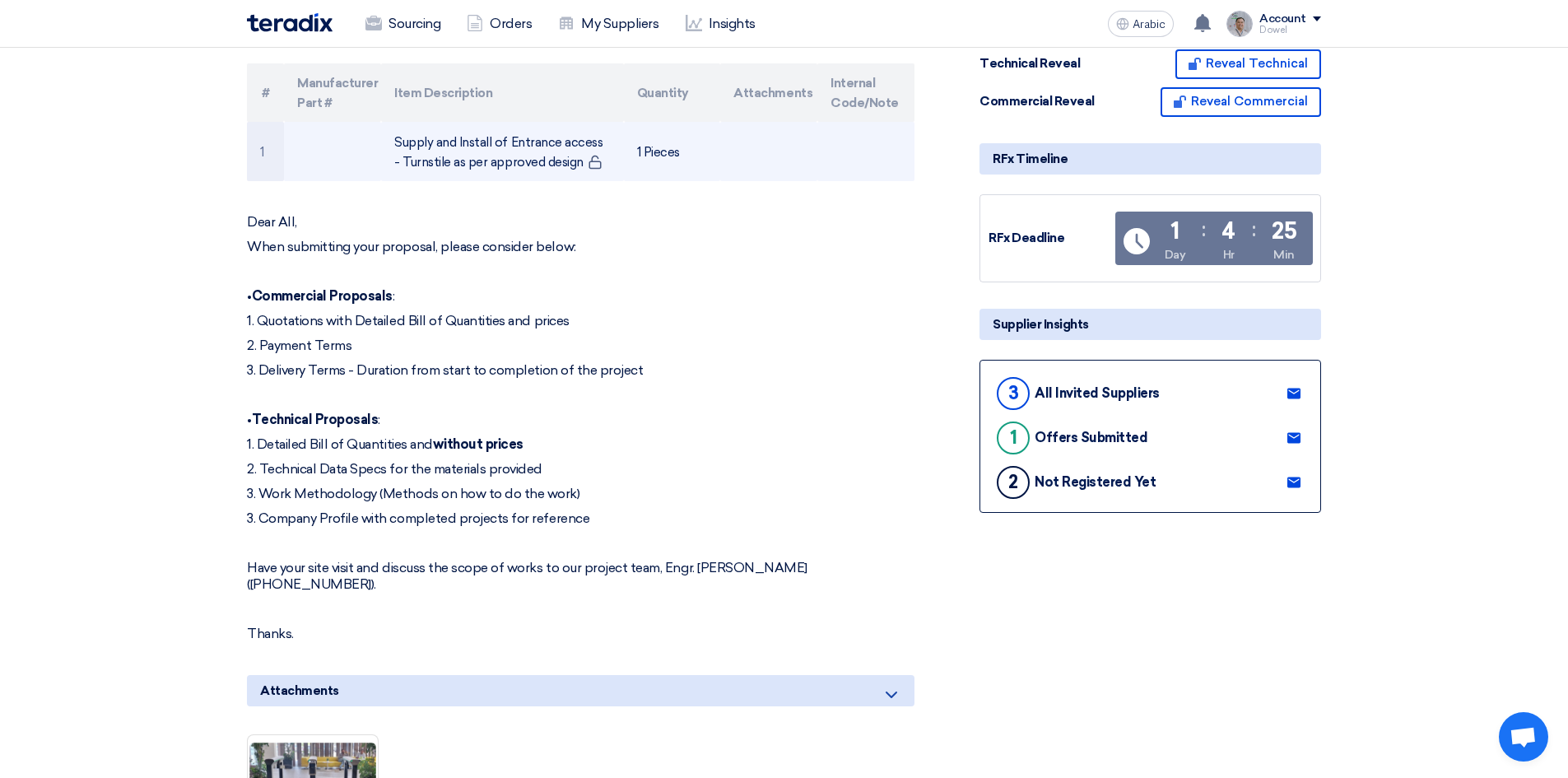
scroll to position [0, 0]
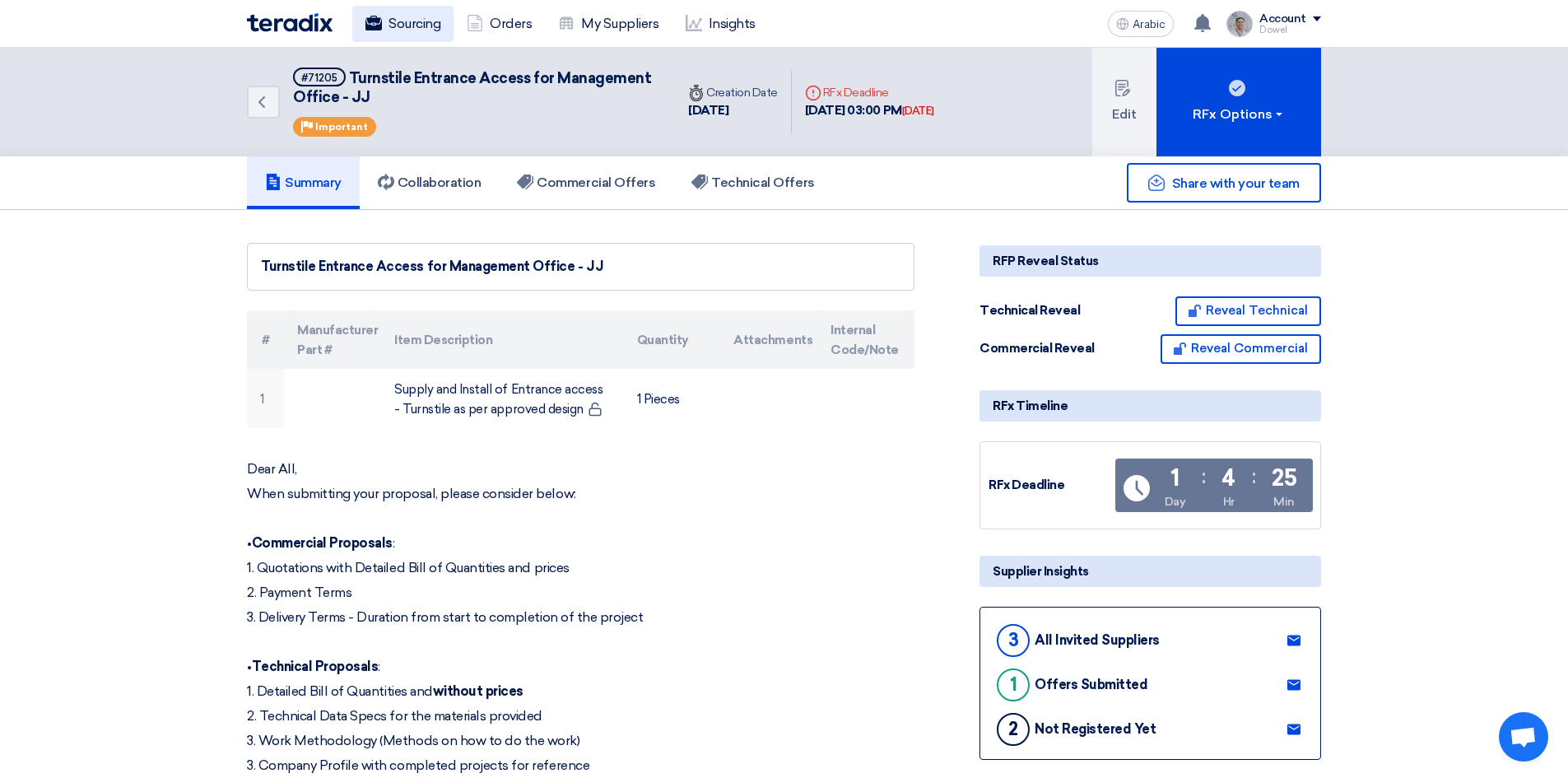
click at [404, 24] on font "Sourcing" at bounding box center [415, 24] width 51 height 16
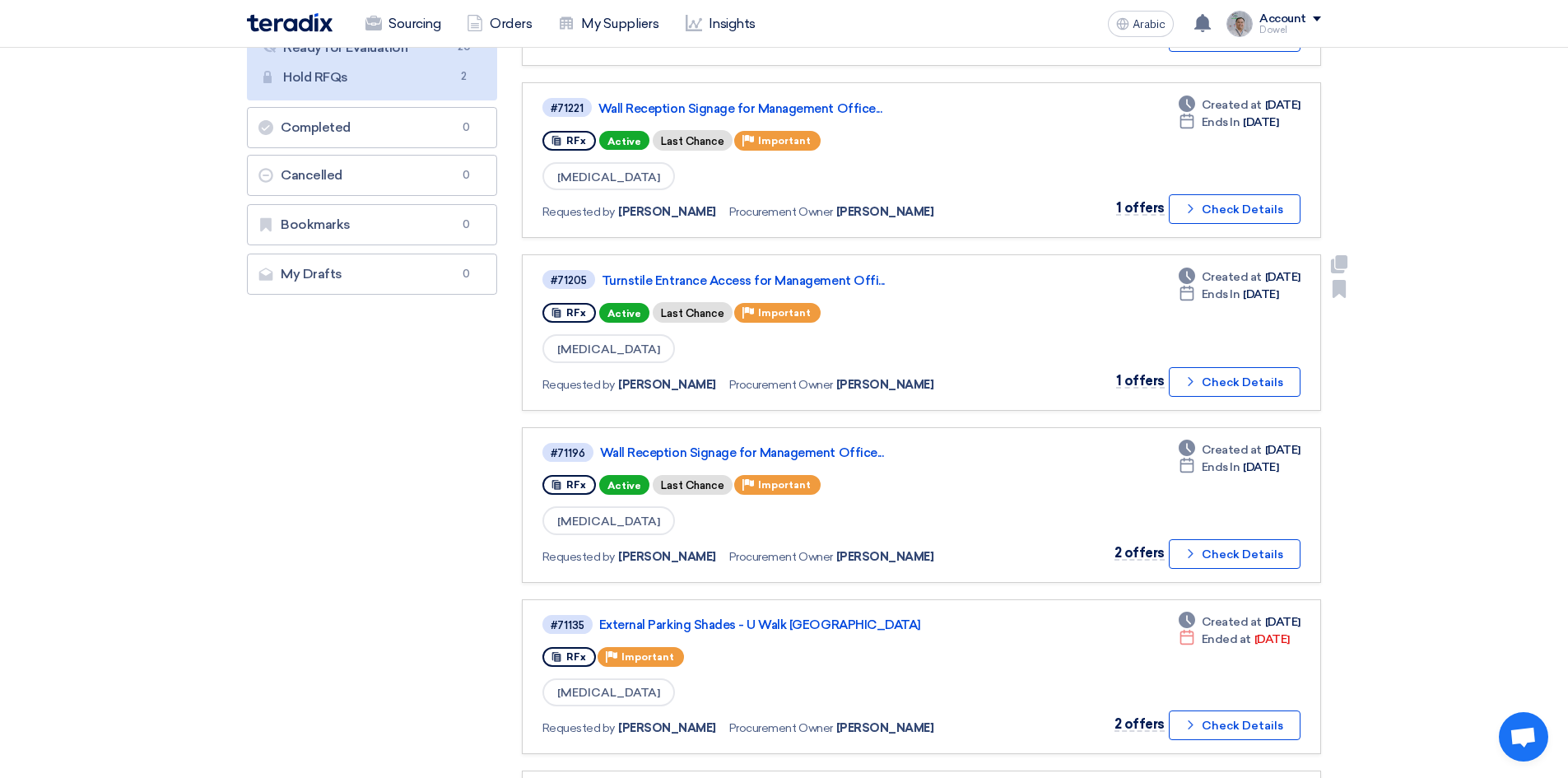
scroll to position [330, 0]
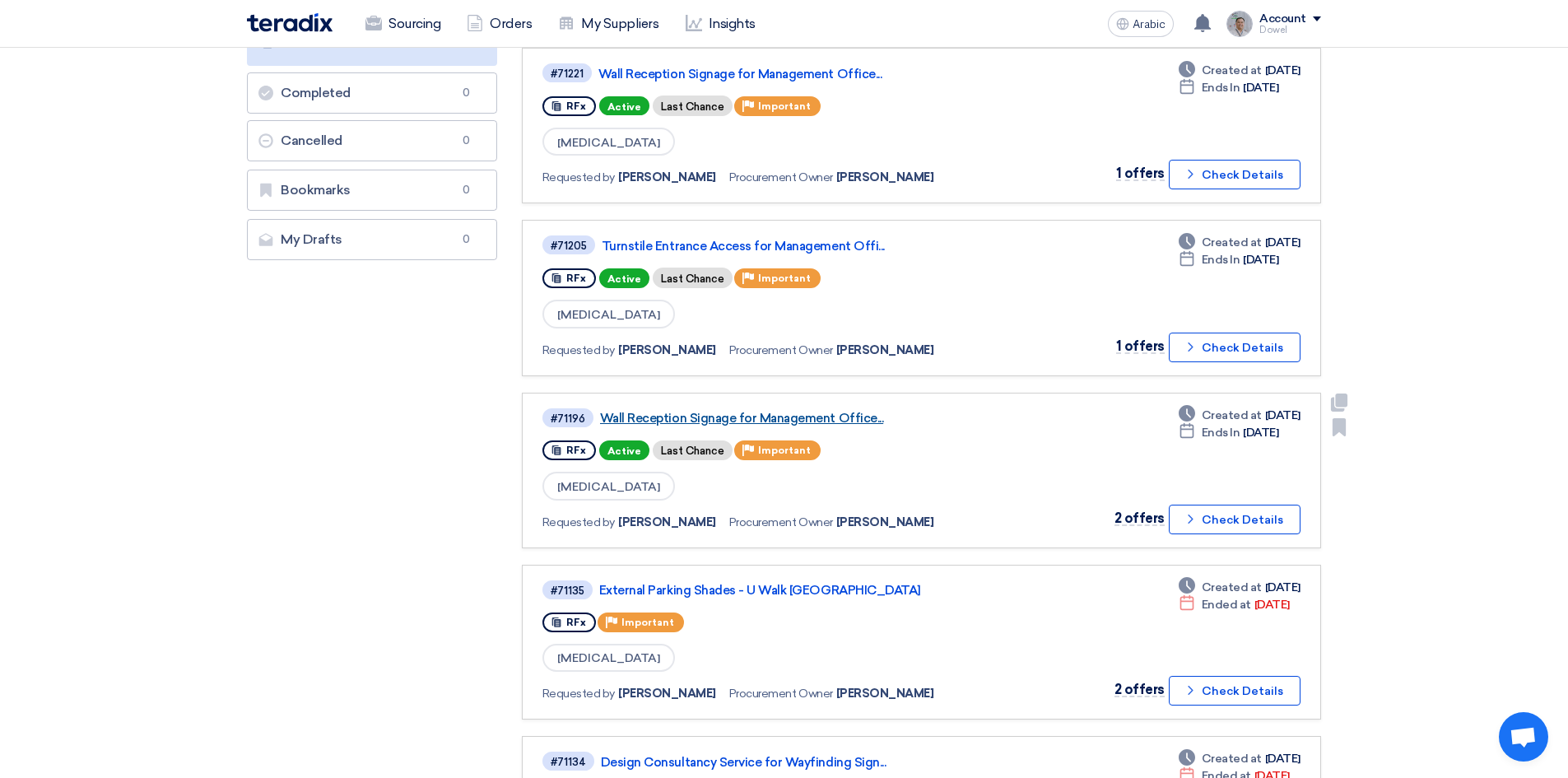
click at [764, 414] on font "Wall Reception Signage for Management Office..." at bounding box center [742, 418] width 283 height 15
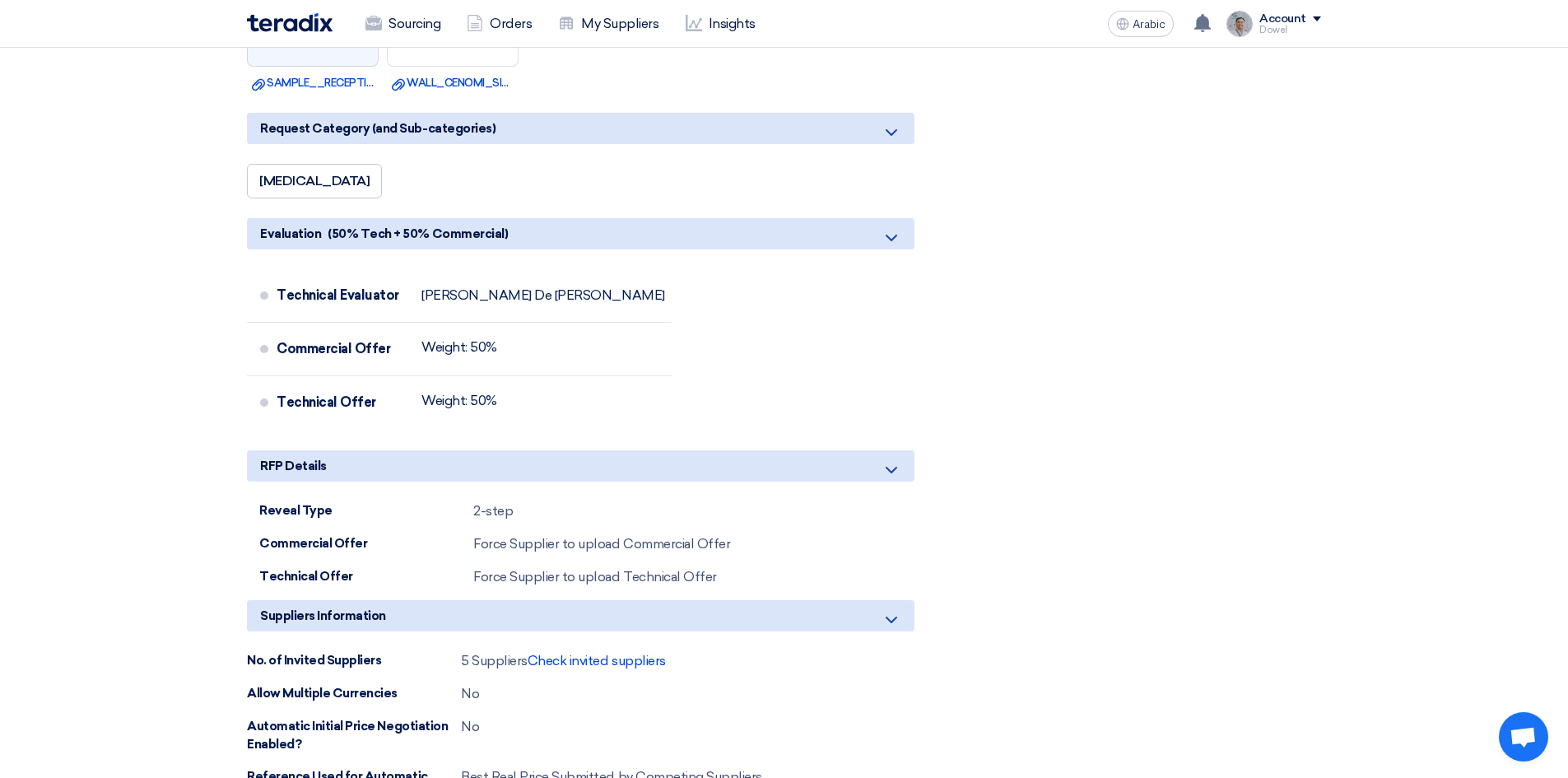
scroll to position [1317, 0]
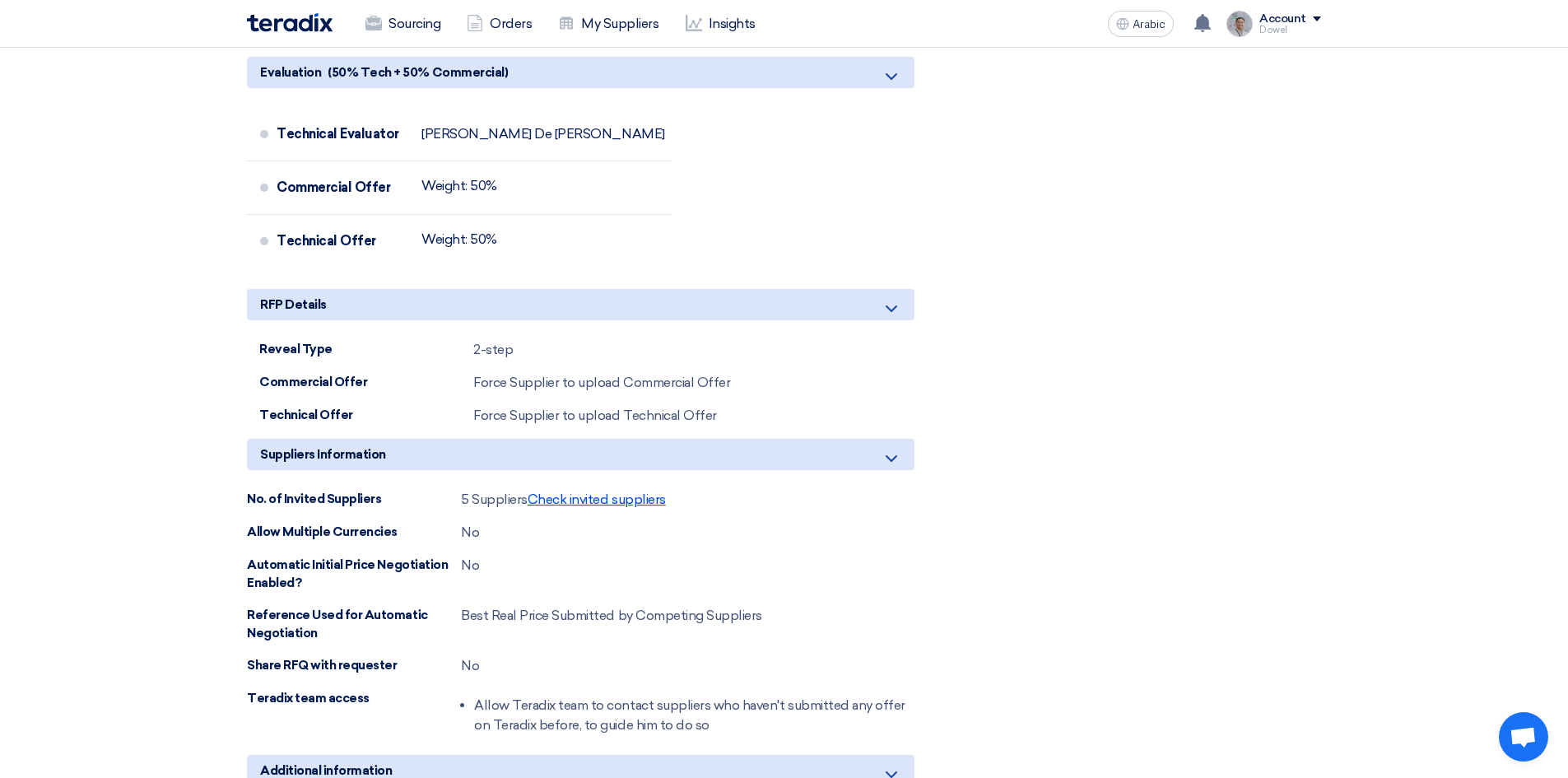
click at [618, 504] on font "Check invited suppliers" at bounding box center [597, 500] width 138 height 16
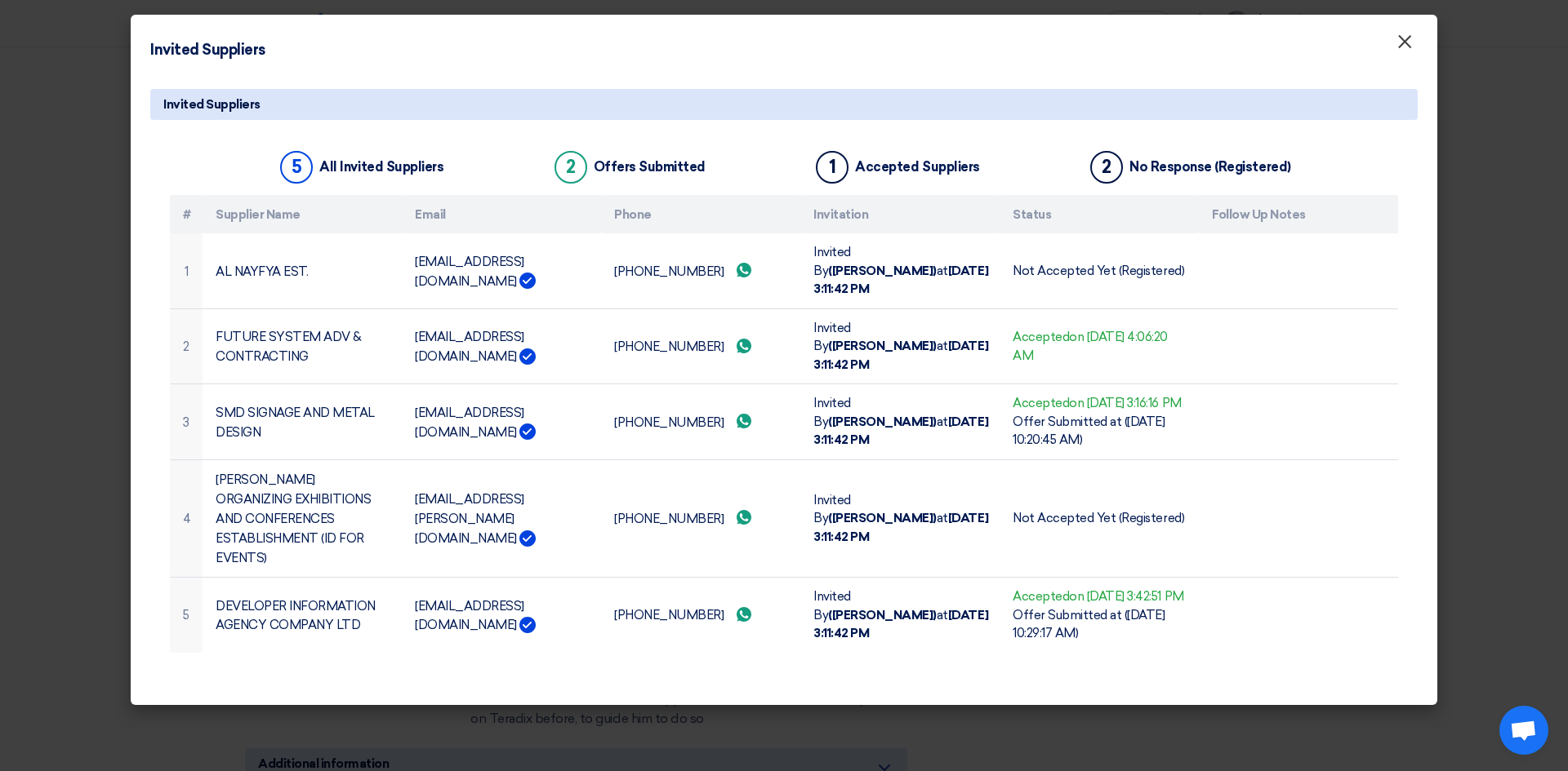
click at [1415, 48] on button "×" at bounding box center [1404, 42] width 42 height 32
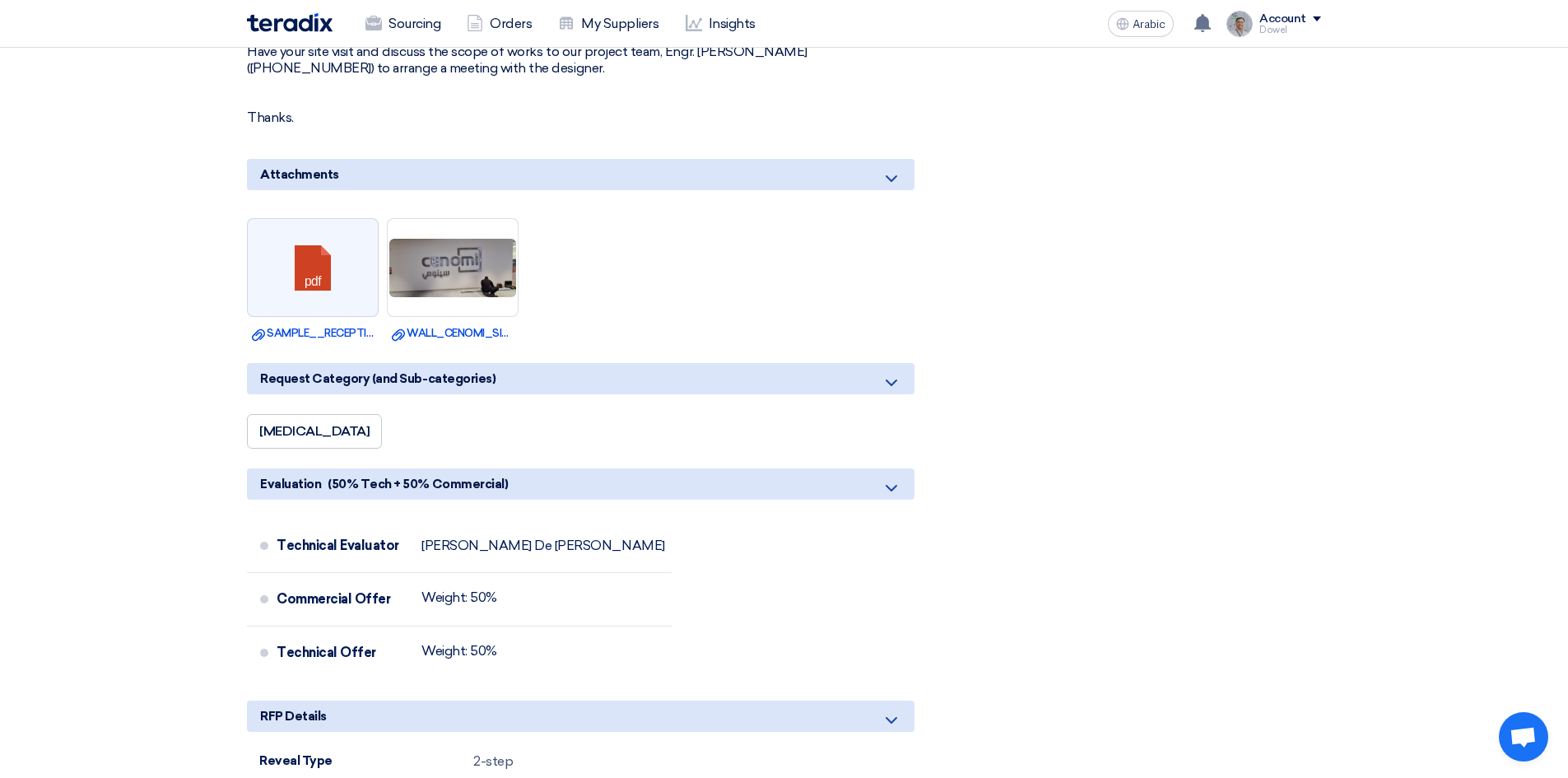
scroll to position [494, 0]
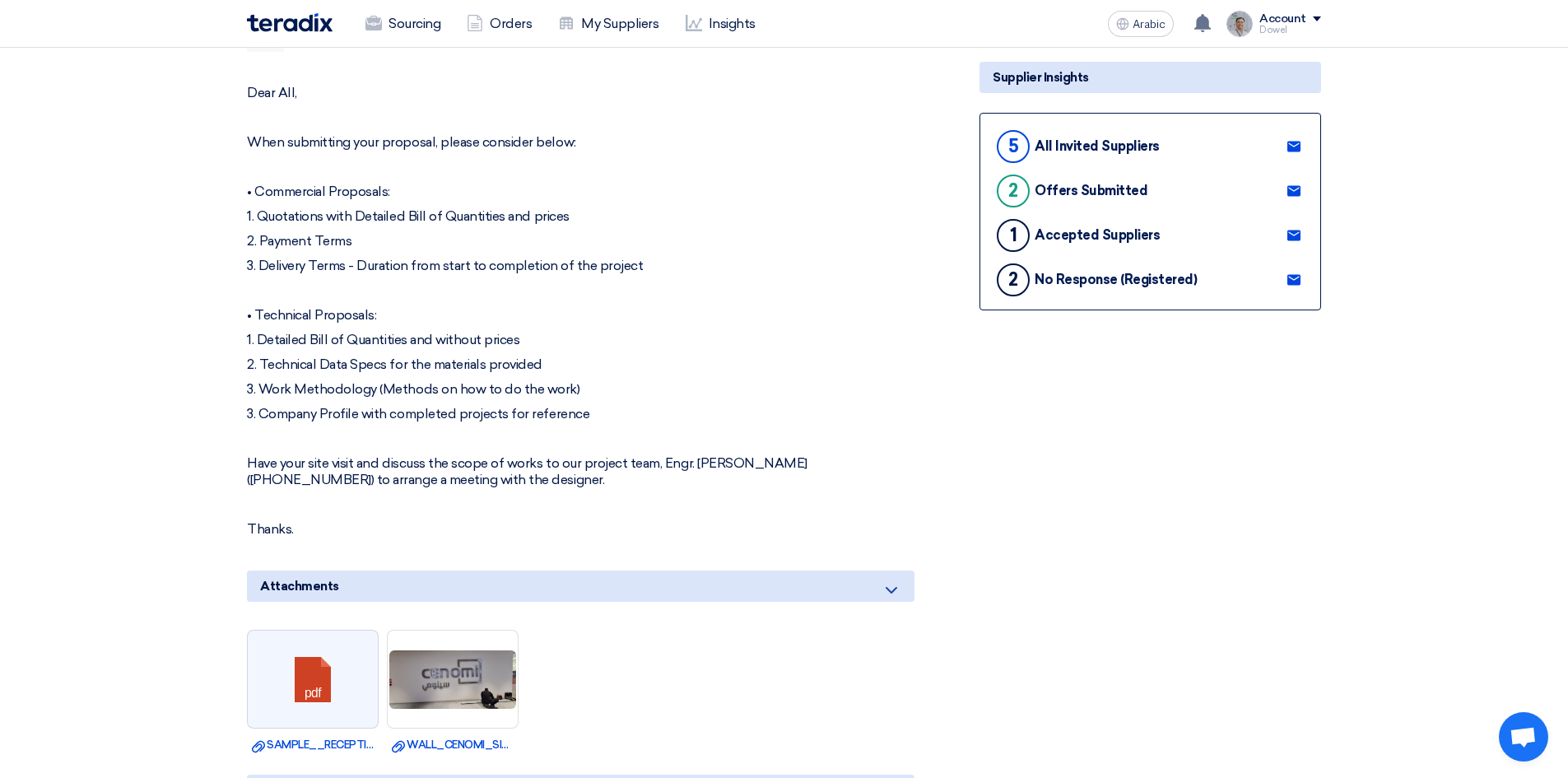
click at [1294, 280] on icon at bounding box center [1293, 279] width 13 height 13
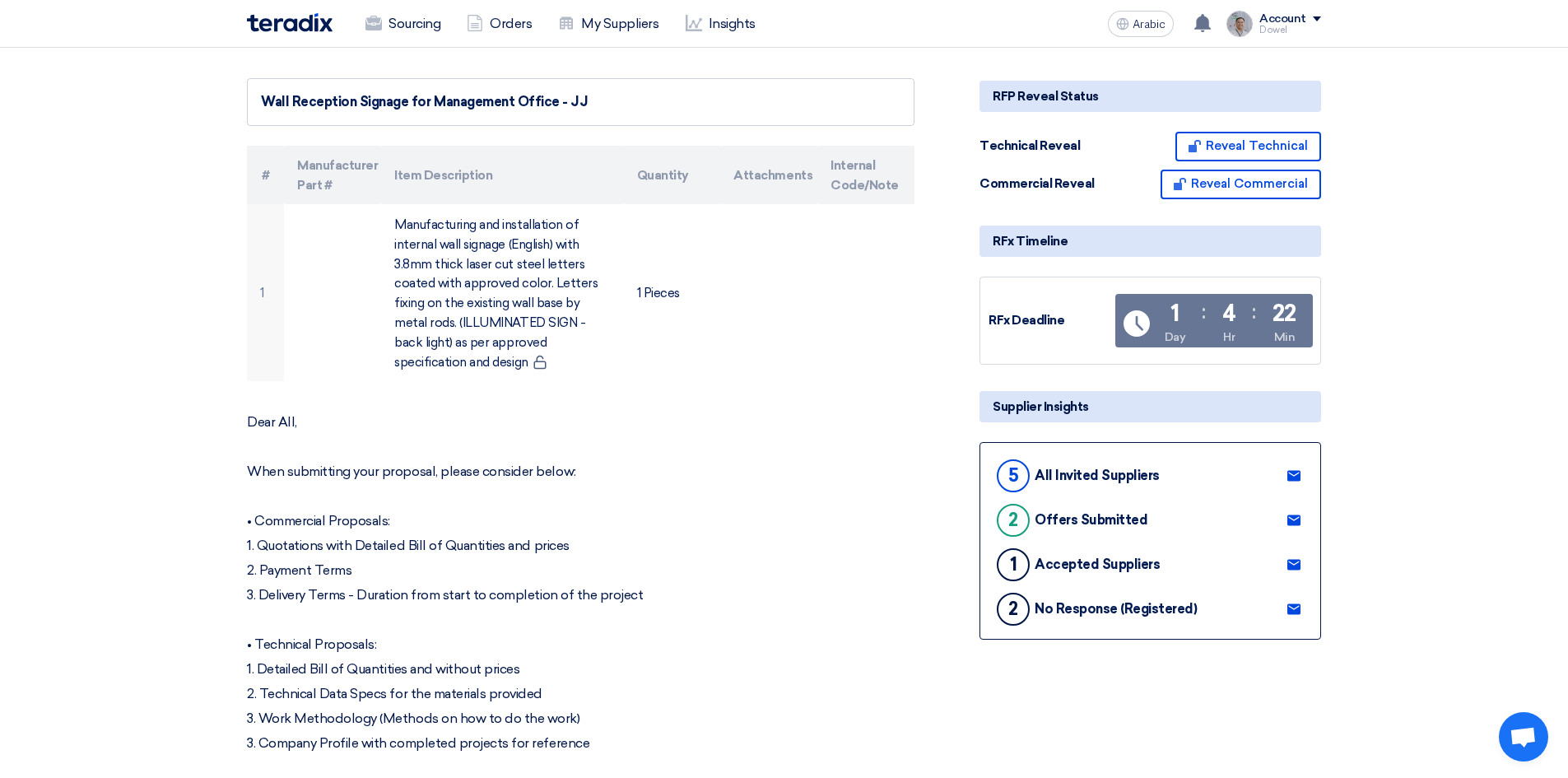
scroll to position [0, 0]
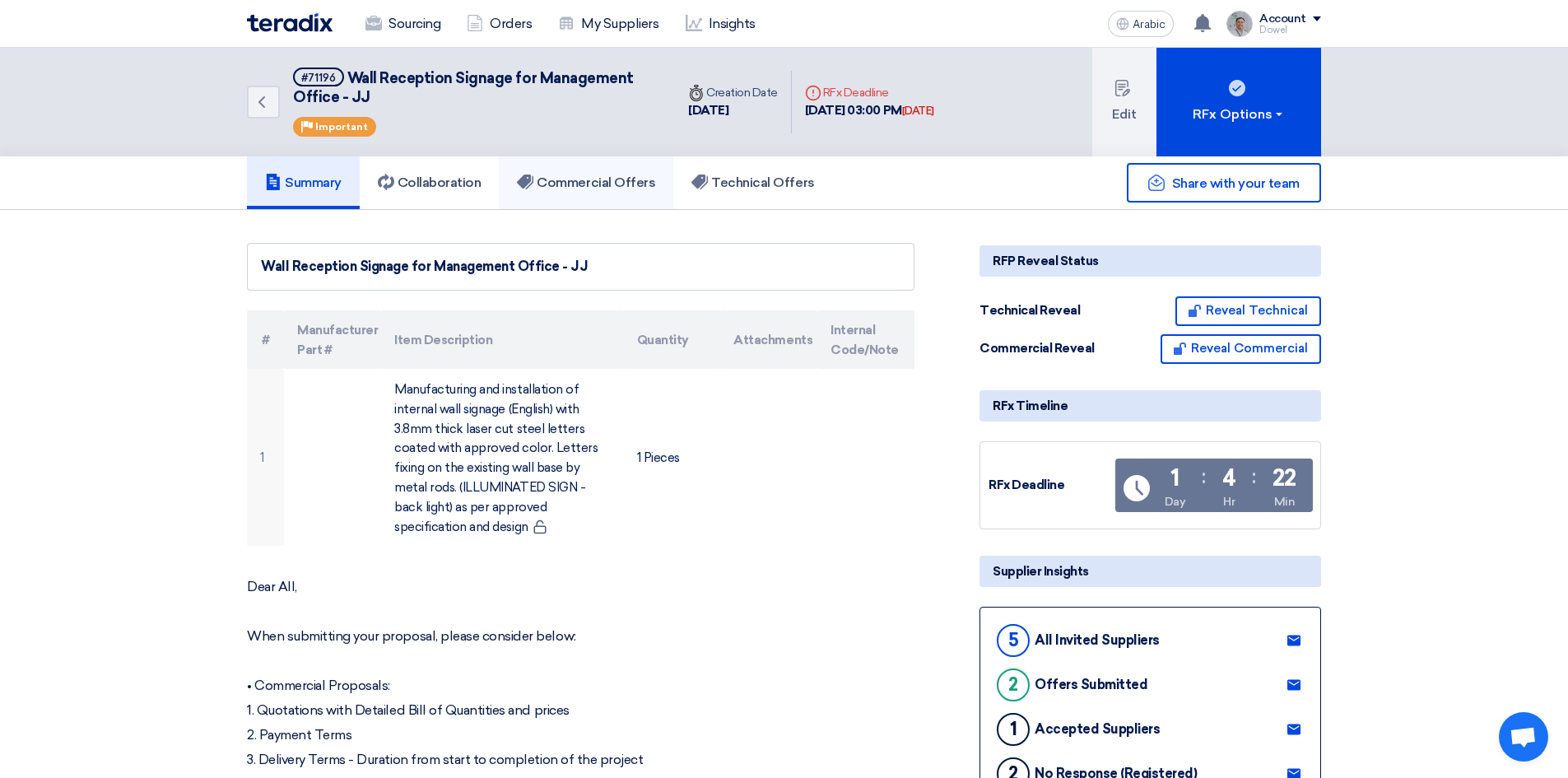
click at [588, 180] on font "Commercial Offers" at bounding box center [597, 182] width 119 height 16
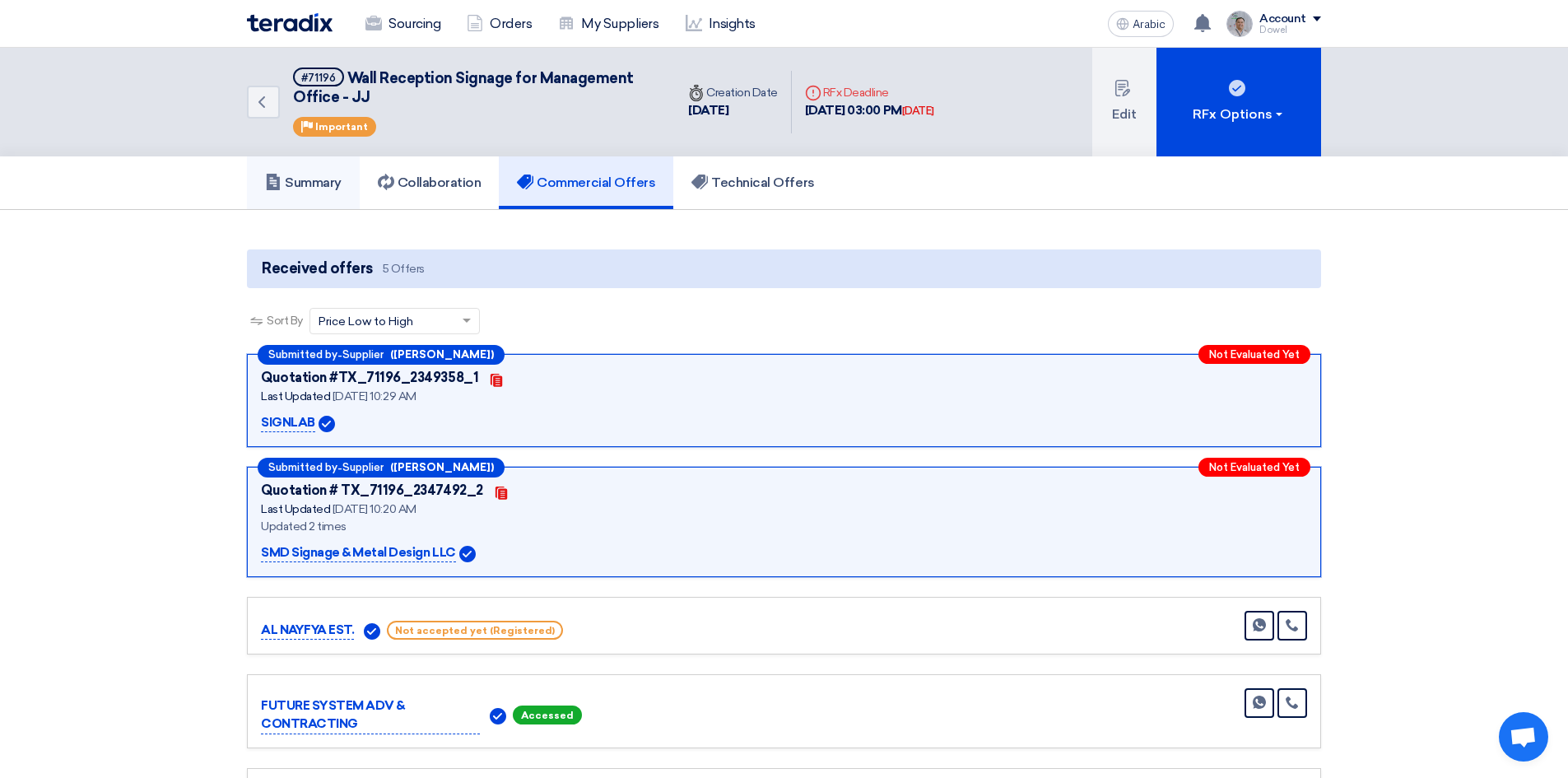
click at [287, 182] on font "Summary" at bounding box center [313, 182] width 56 height 16
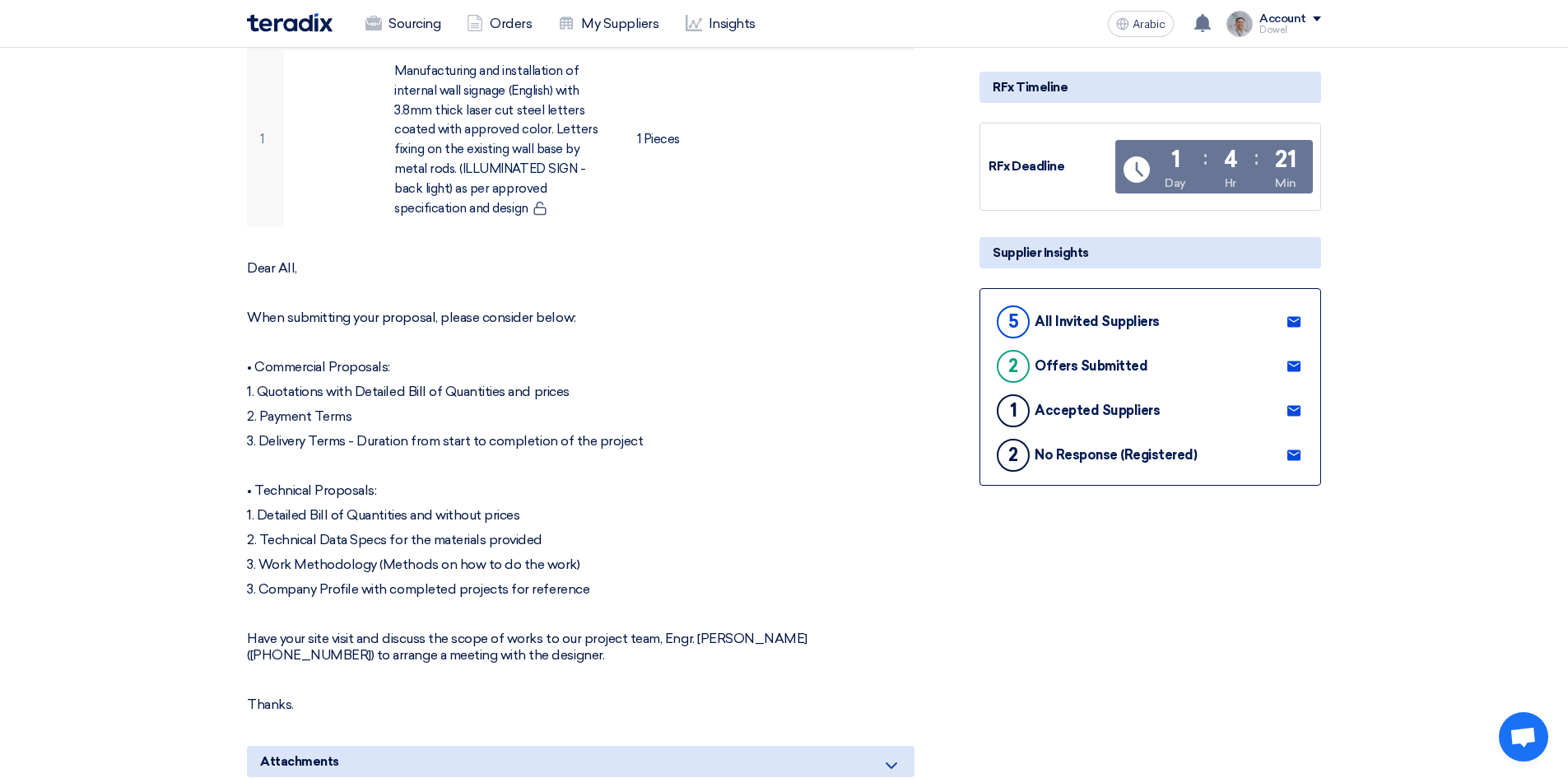
scroll to position [330, 0]
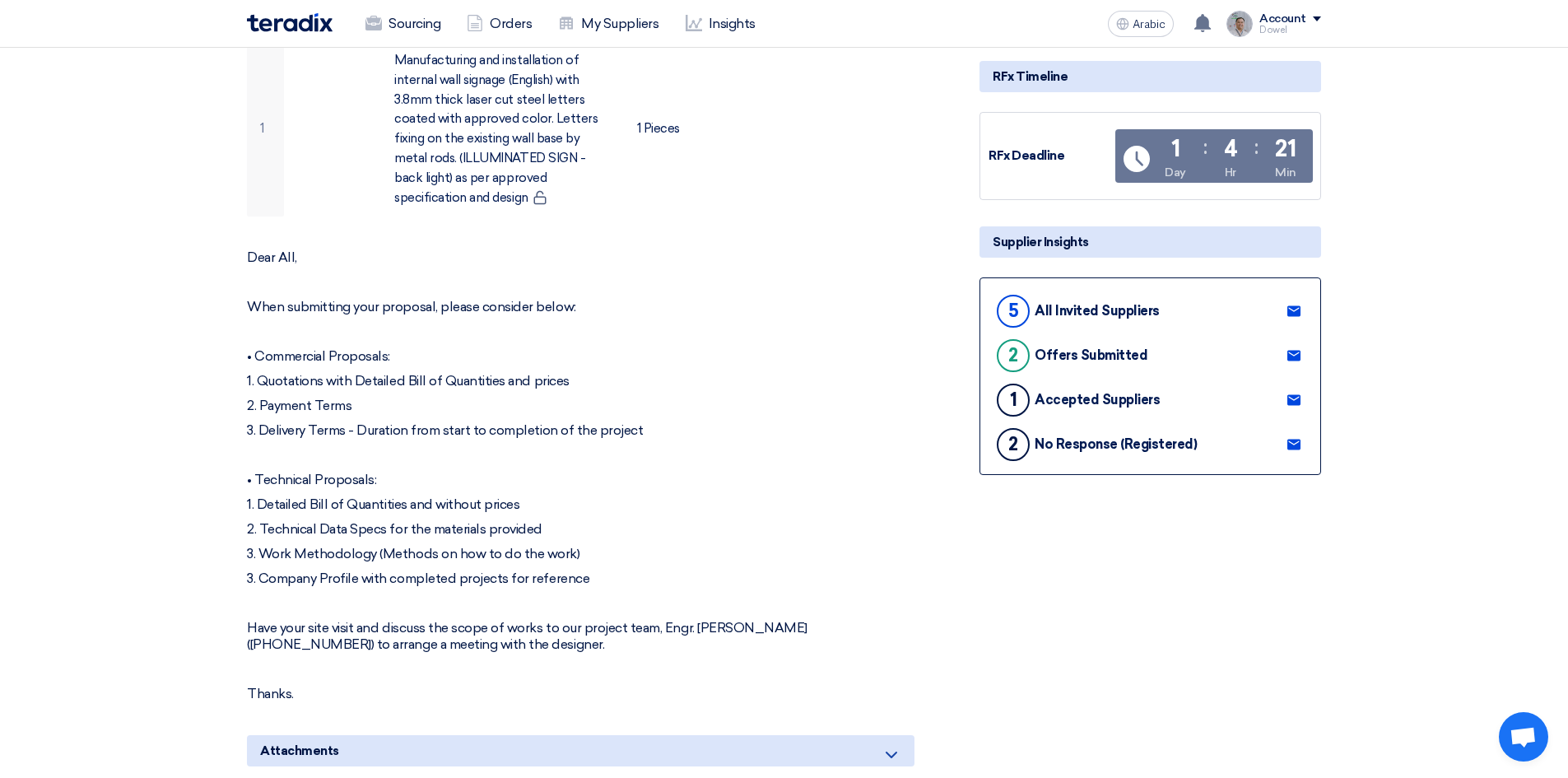
click at [1296, 404] on use at bounding box center [1293, 400] width 13 height 11
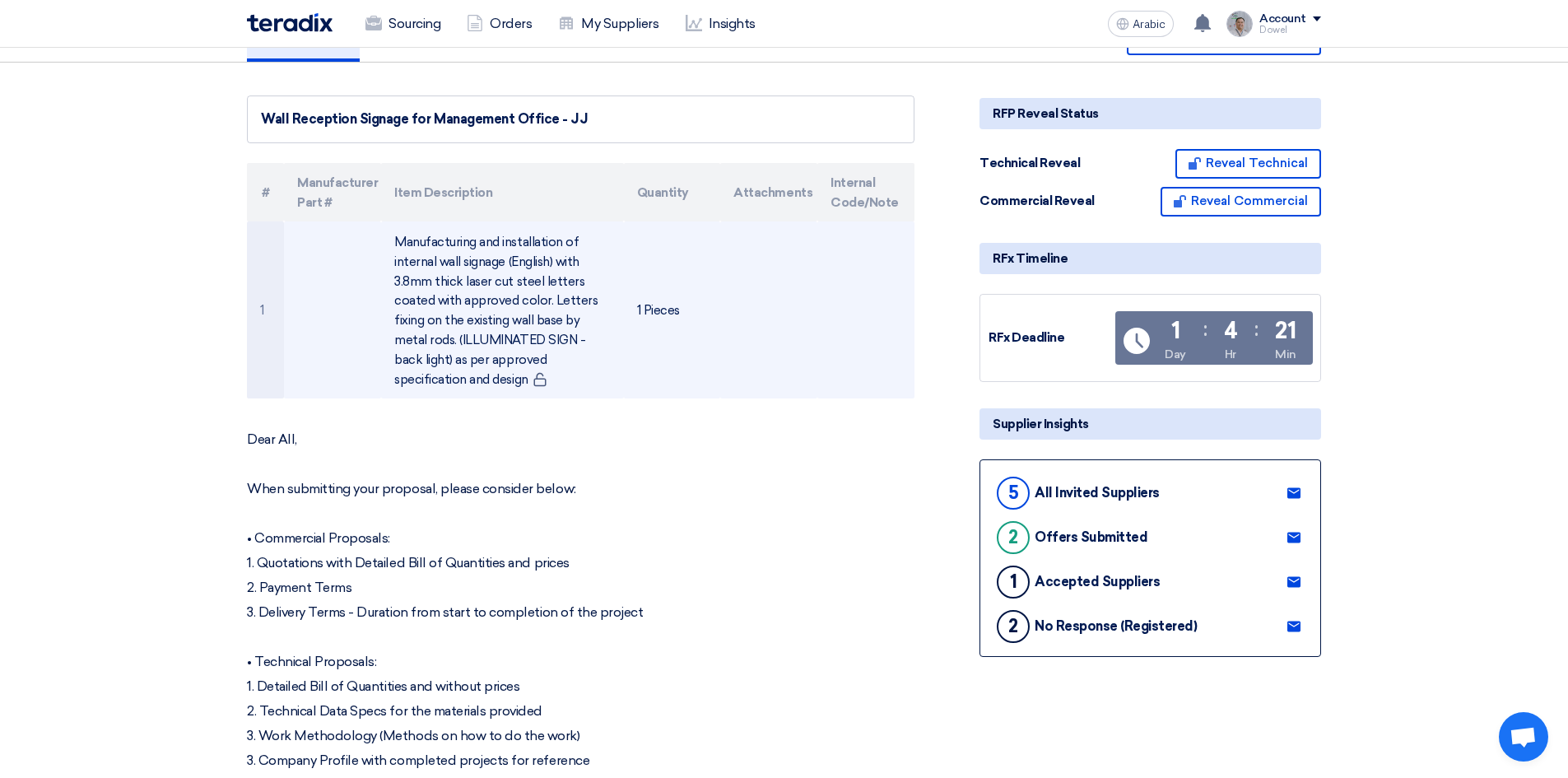
scroll to position [0, 0]
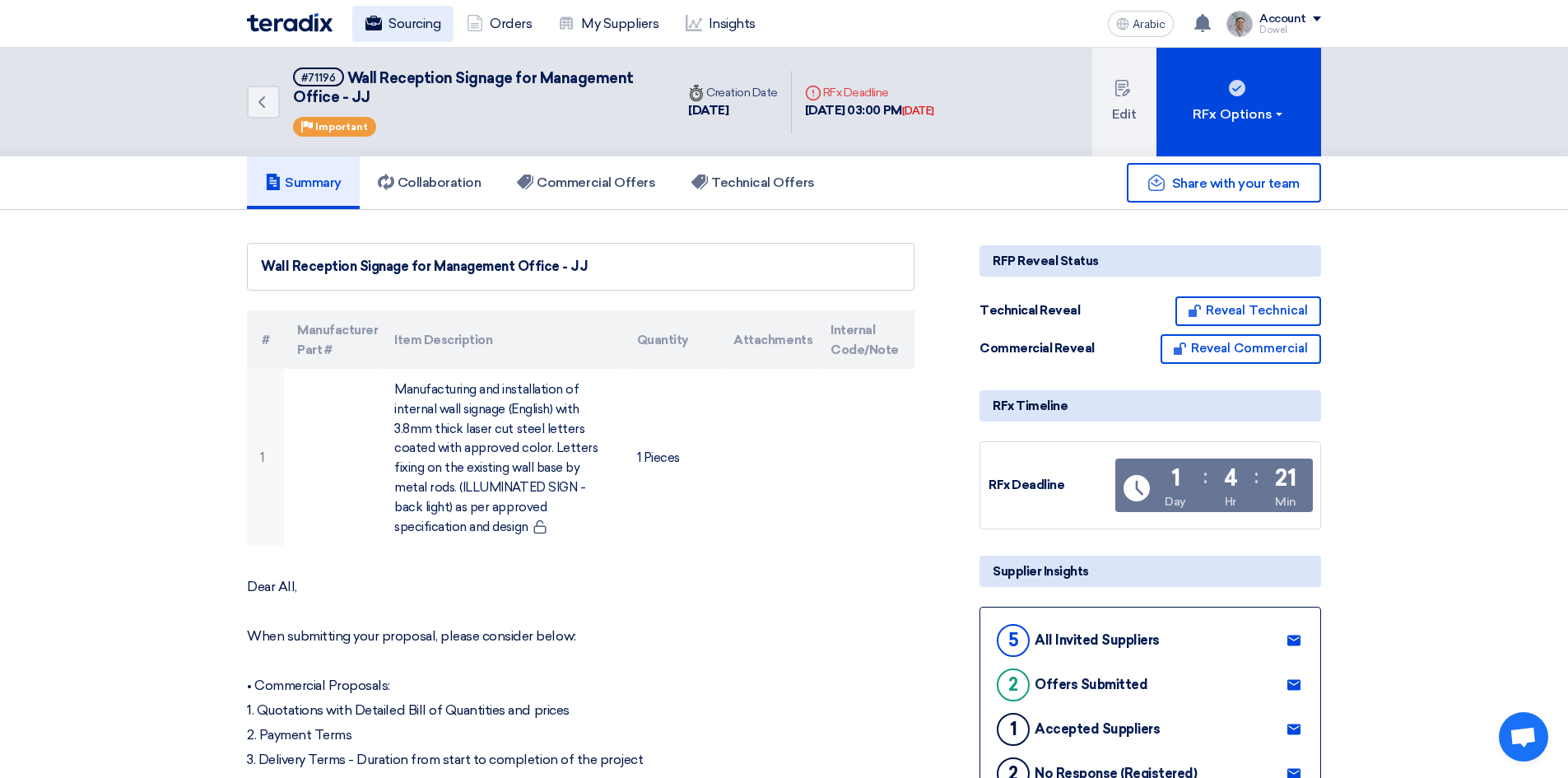
click at [411, 19] on font "Sourcing" at bounding box center [415, 24] width 51 height 16
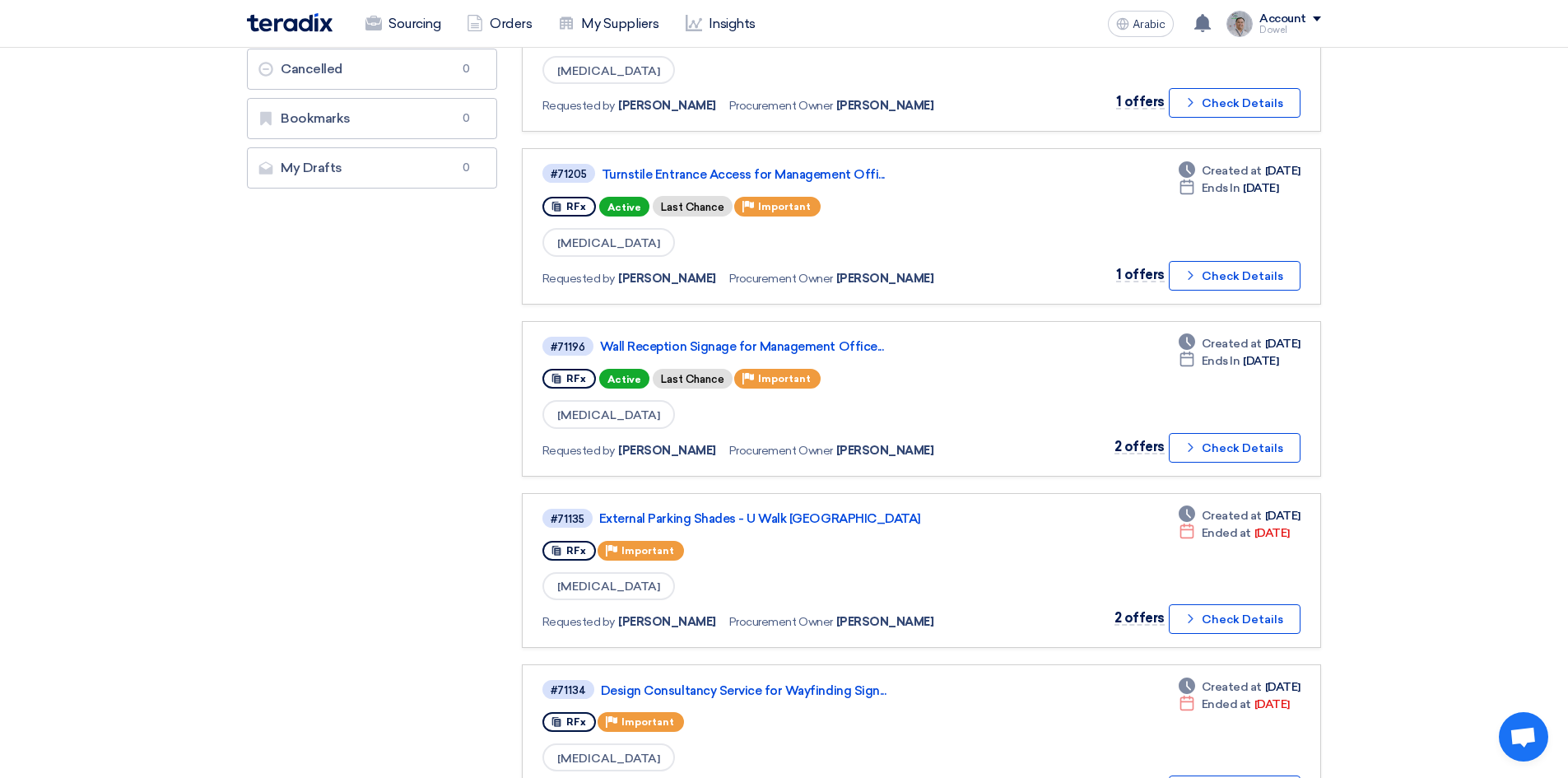
scroll to position [494, 0]
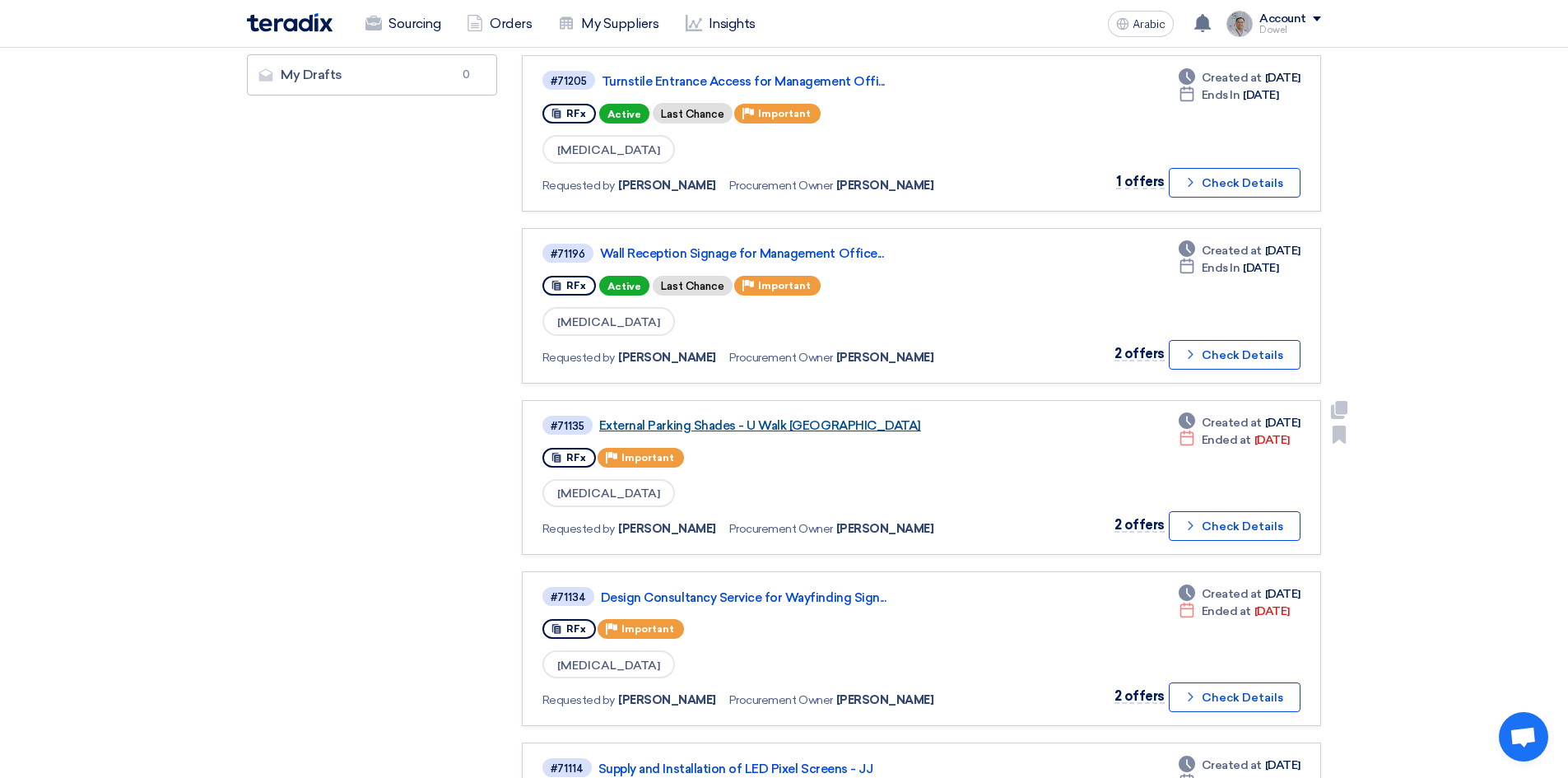
click at [740, 432] on font "External Parking Shades - U Walk [GEOGRAPHIC_DATA]" at bounding box center [760, 426] width 322 height 15
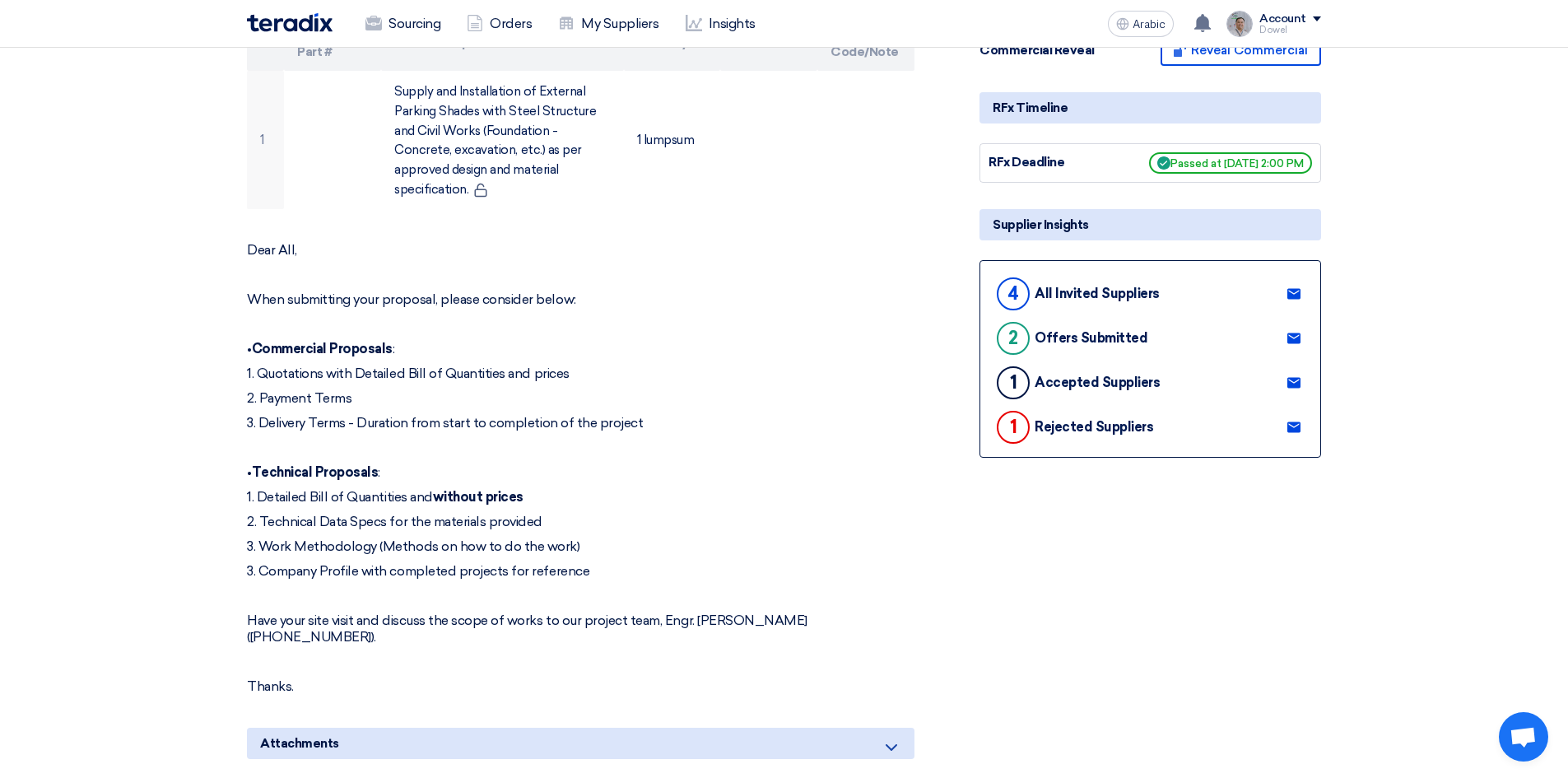
scroll to position [330, 0]
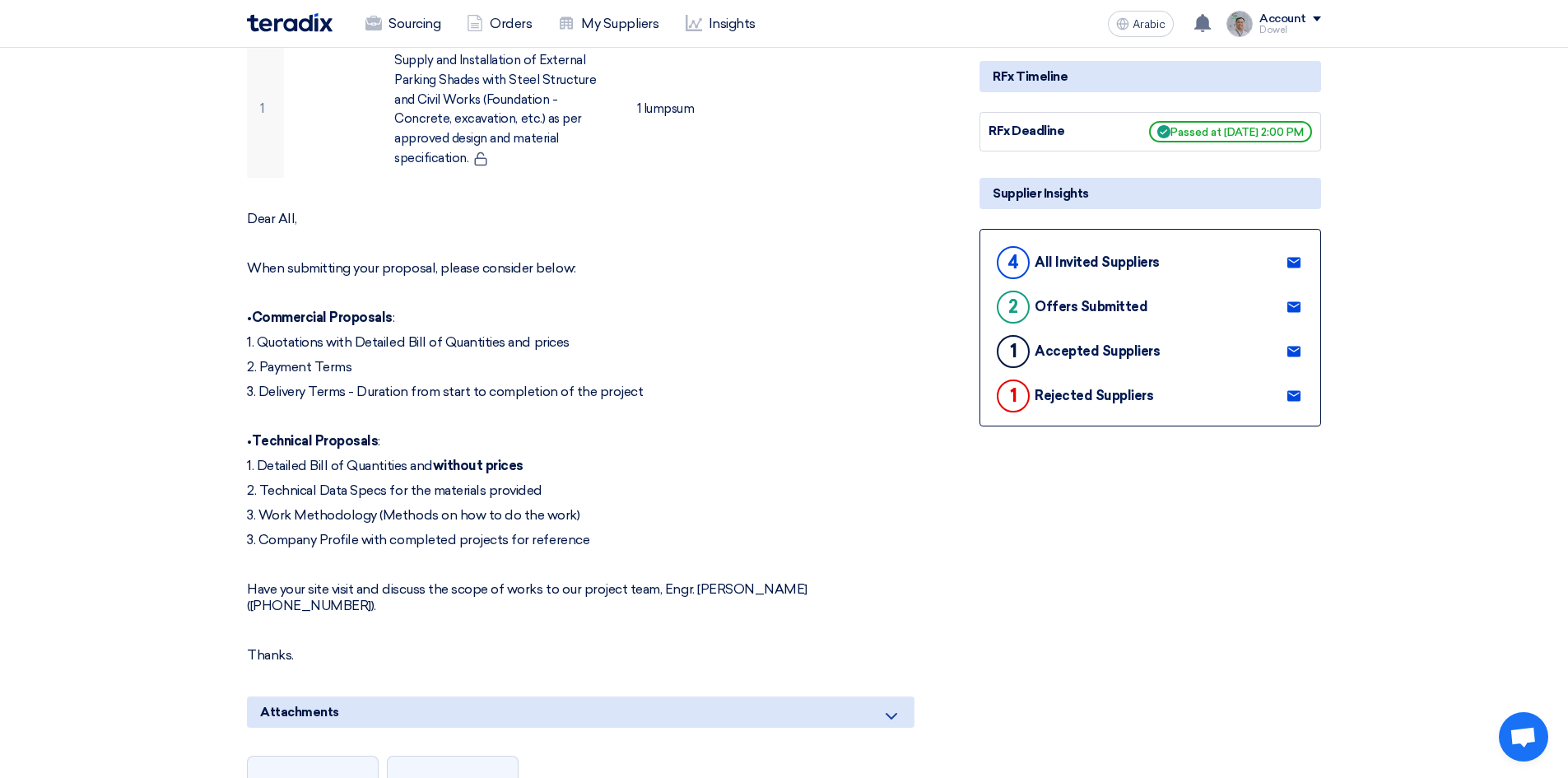
click at [1297, 345] on icon at bounding box center [1293, 351] width 13 height 13
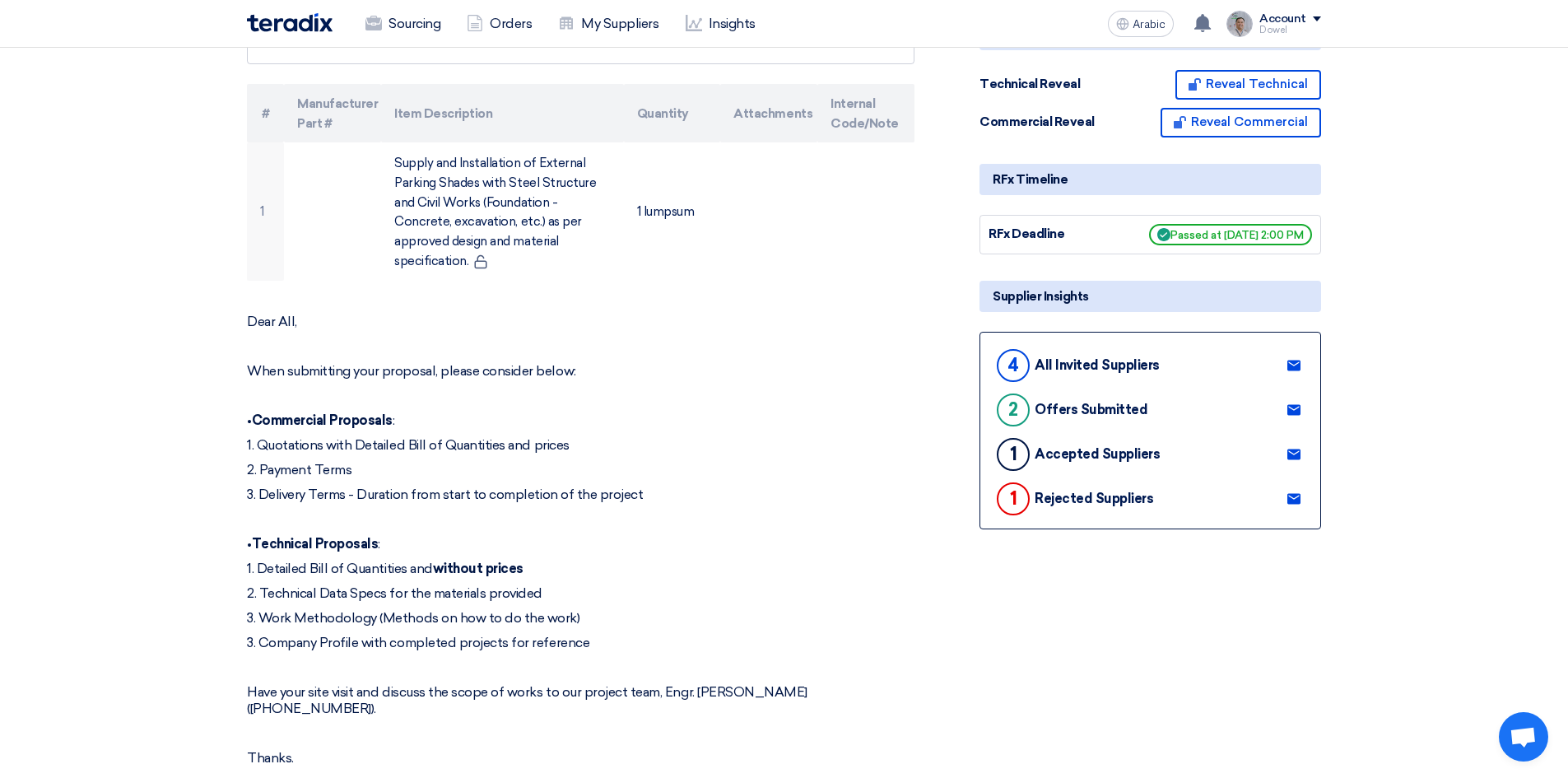
scroll to position [82, 0]
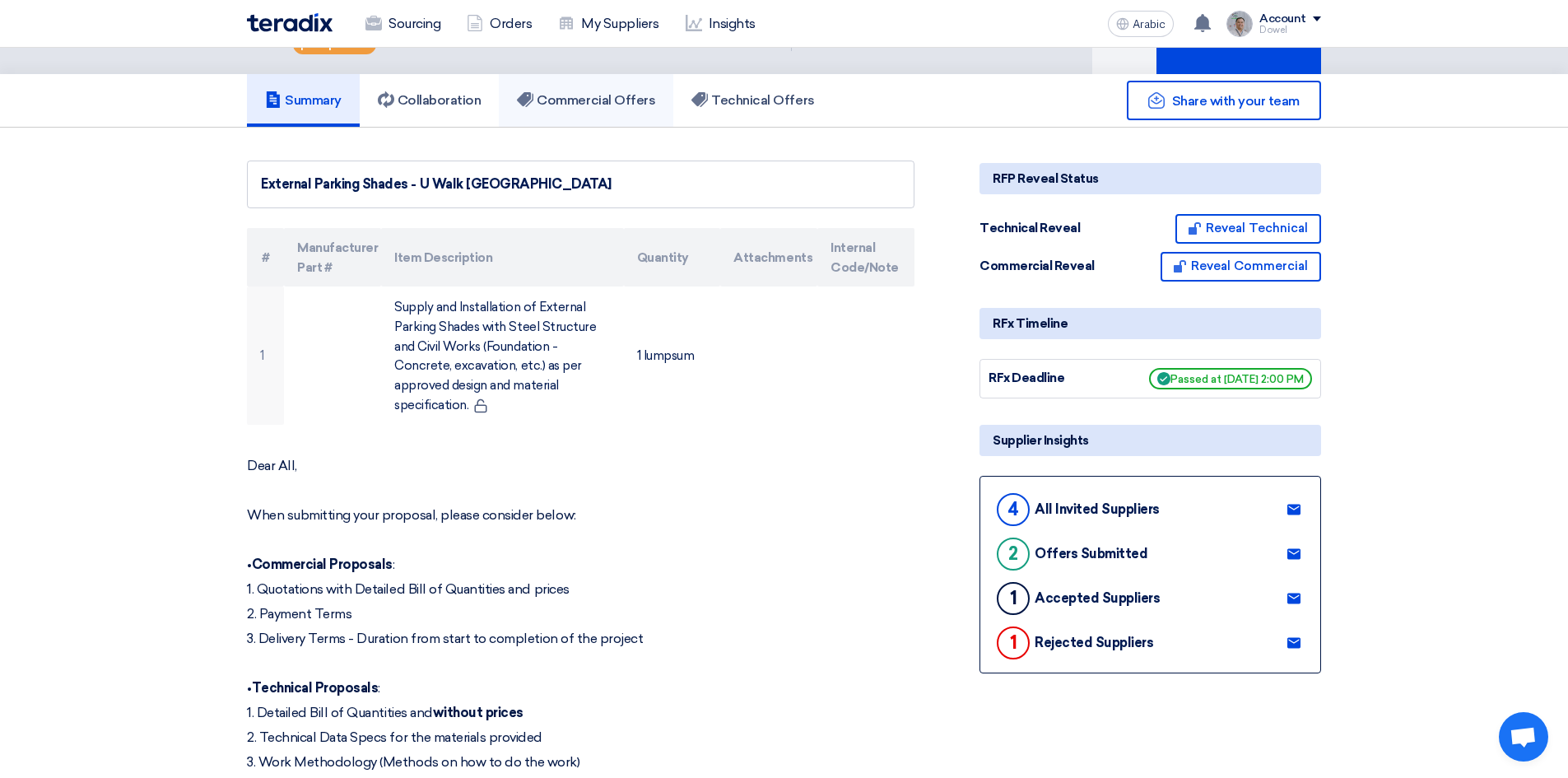
click at [632, 74] on link "Commercial Offers" at bounding box center [586, 100] width 174 height 52
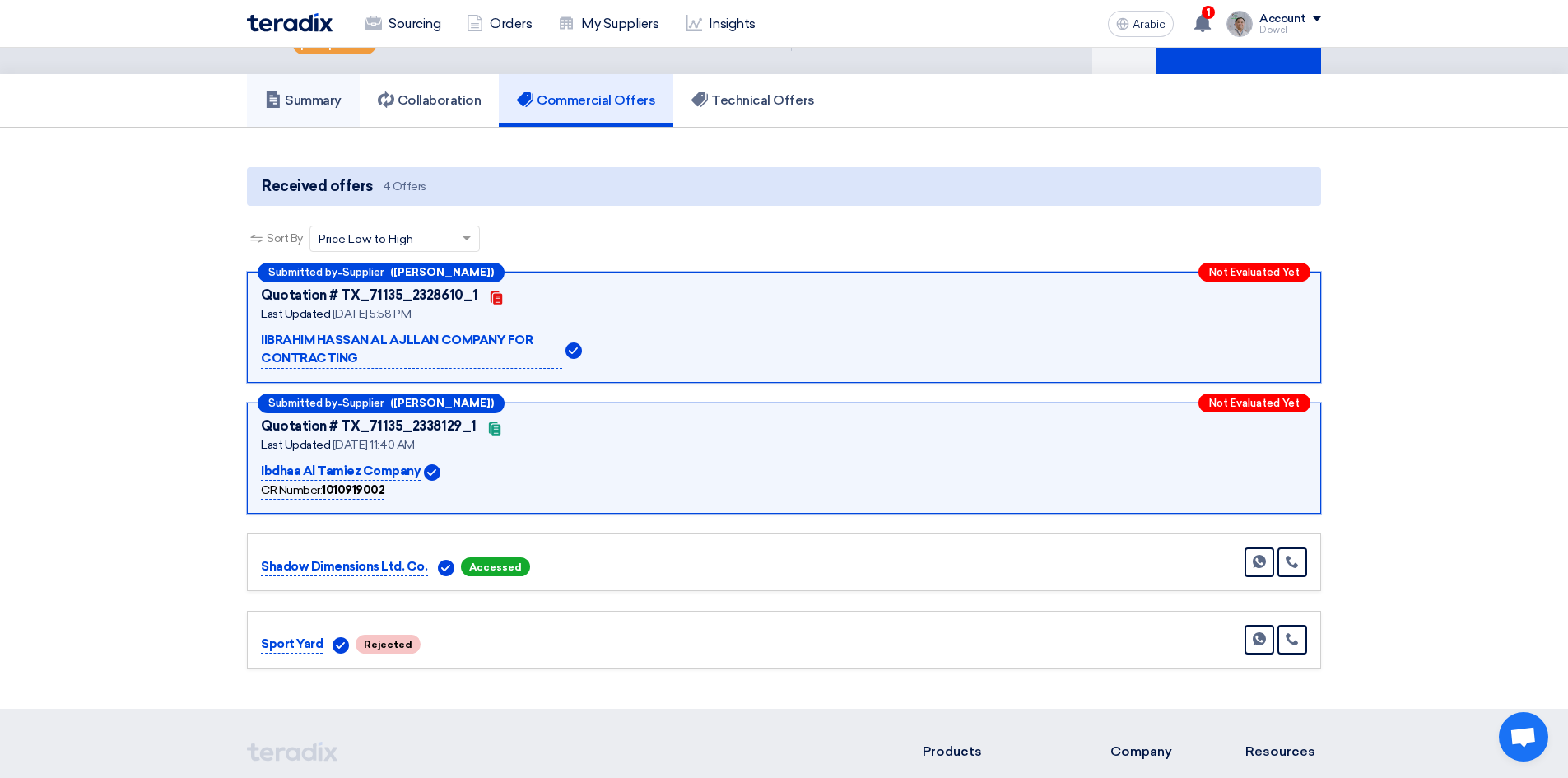
click at [323, 92] on font "Summary" at bounding box center [313, 100] width 56 height 16
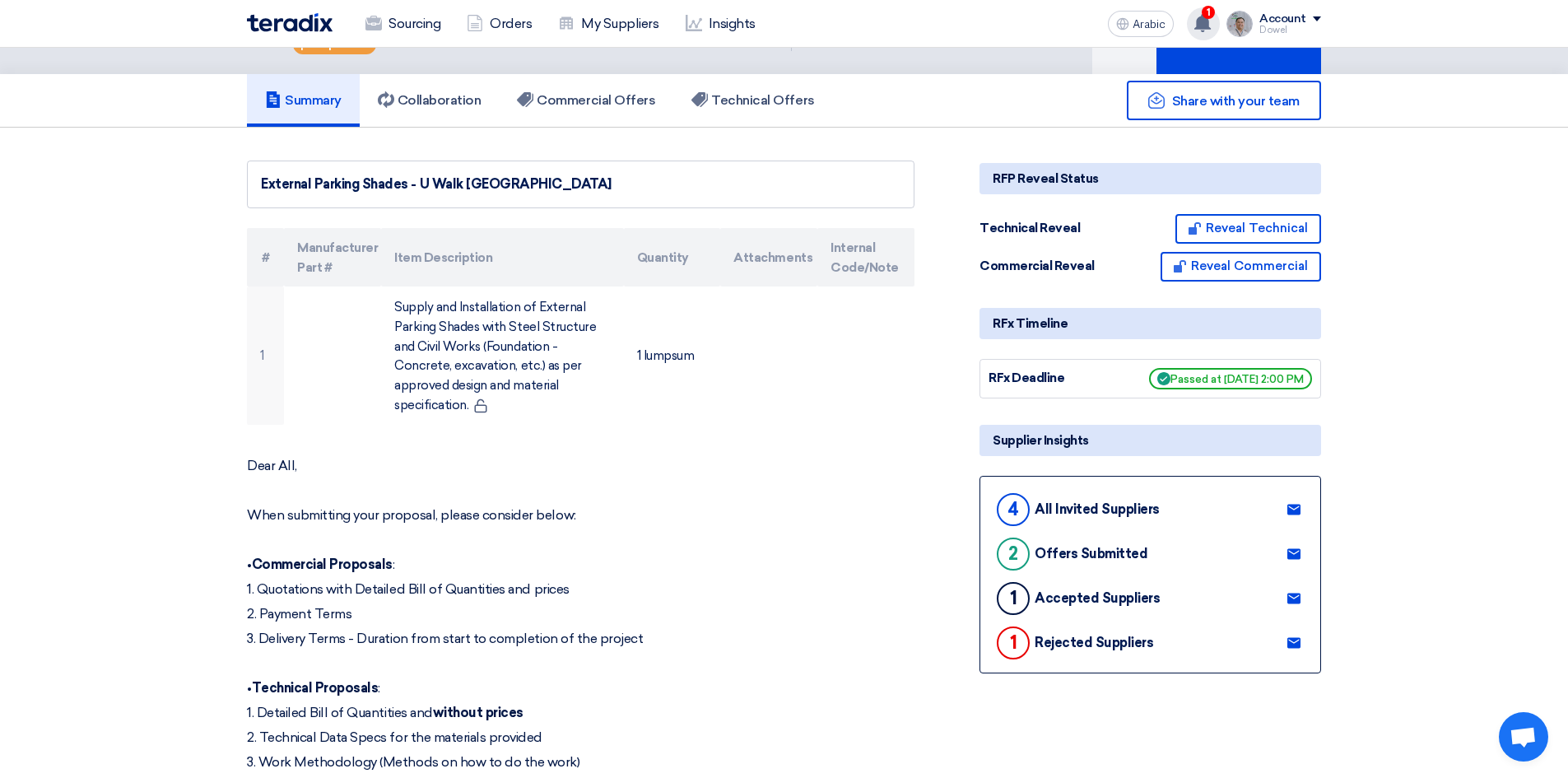
click at [1209, 14] on font "1" at bounding box center [1209, 13] width 4 height 12
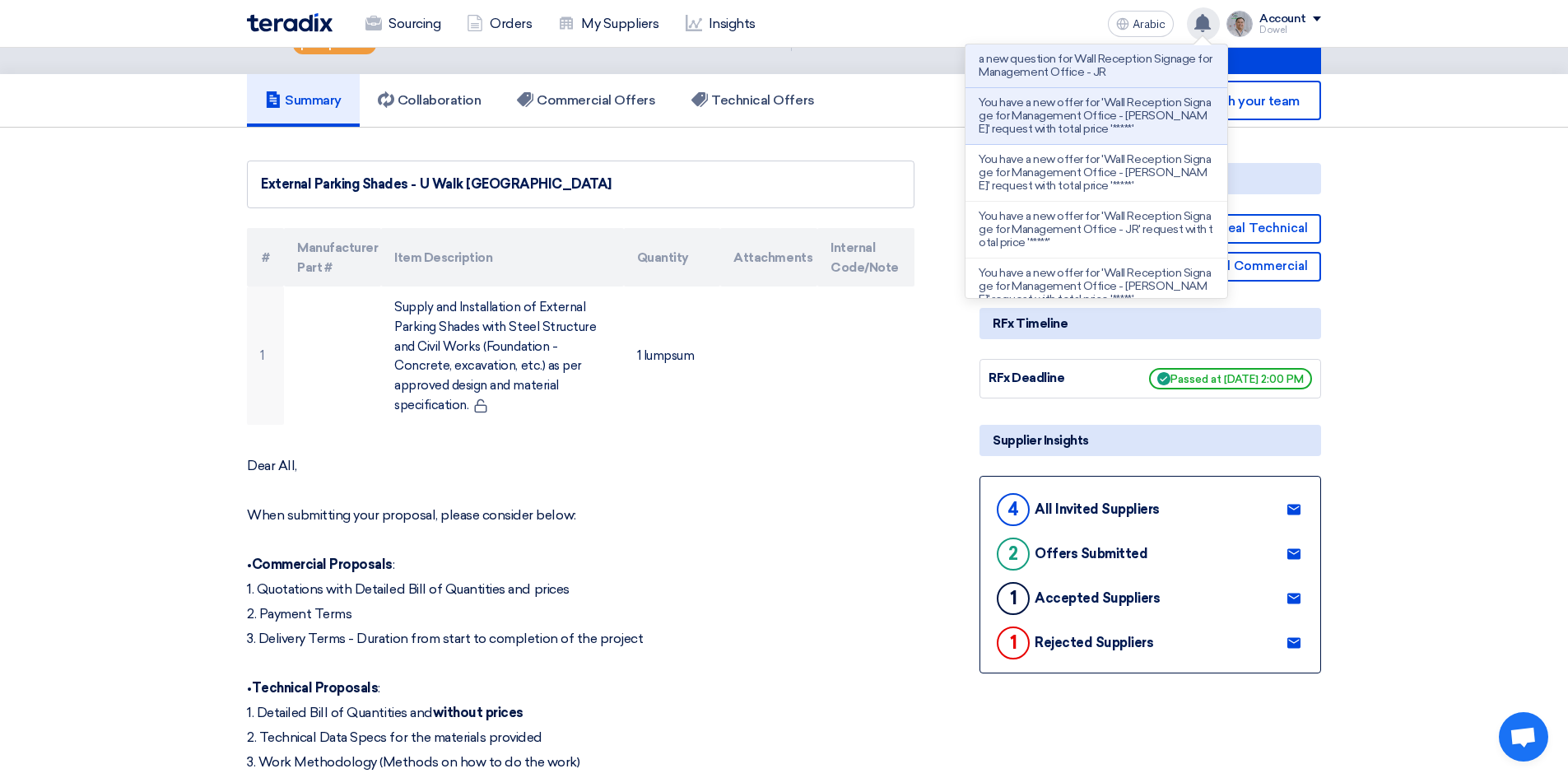
click at [995, 13] on div "Sourcing Orders My Suppliers Insights Arabic A a new question for Wall Receptio…" at bounding box center [784, 23] width 1099 height 47
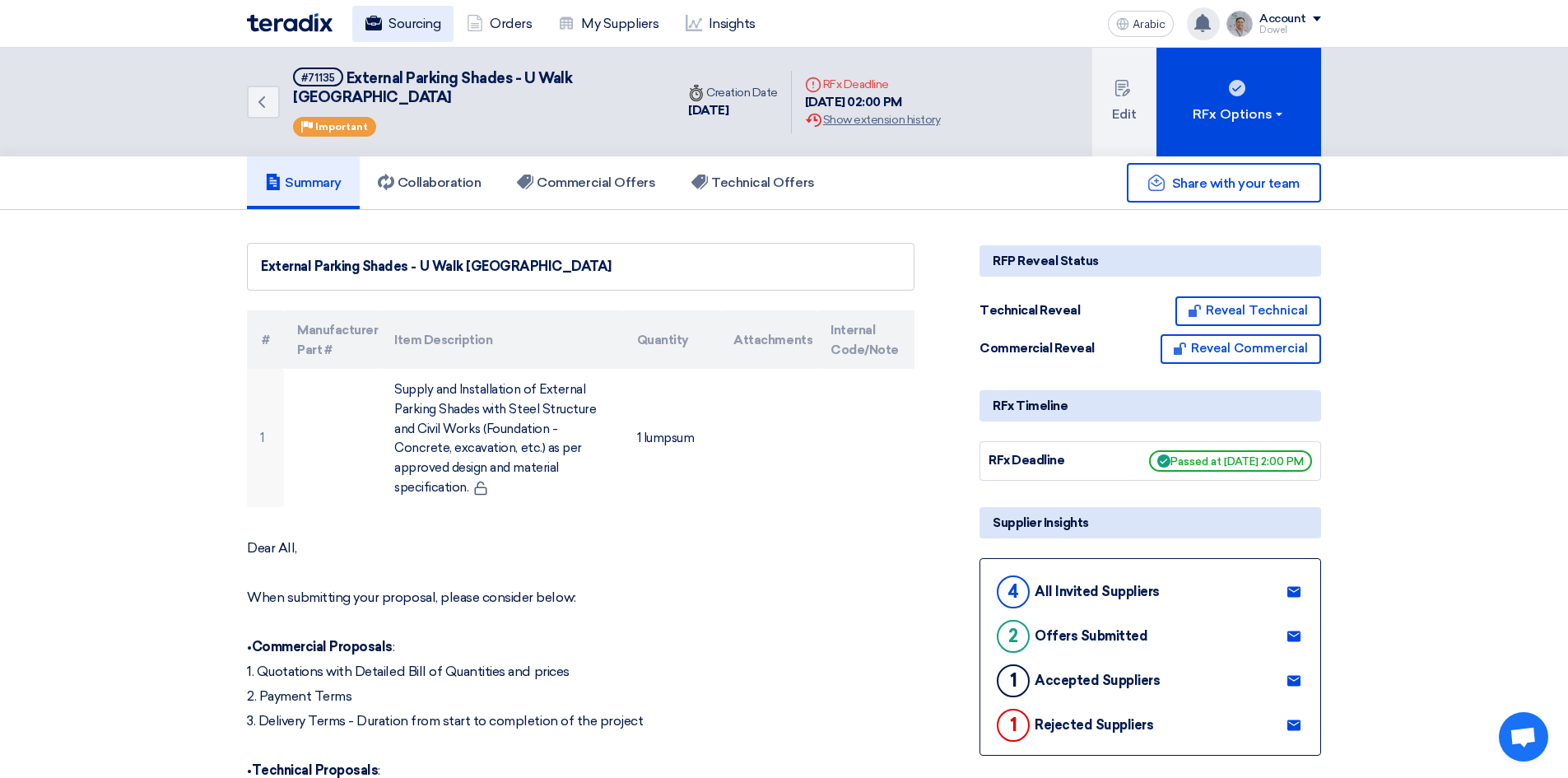
click at [417, 20] on font "Sourcing" at bounding box center [415, 24] width 51 height 16
